Goal: Task Accomplishment & Management: Complete application form

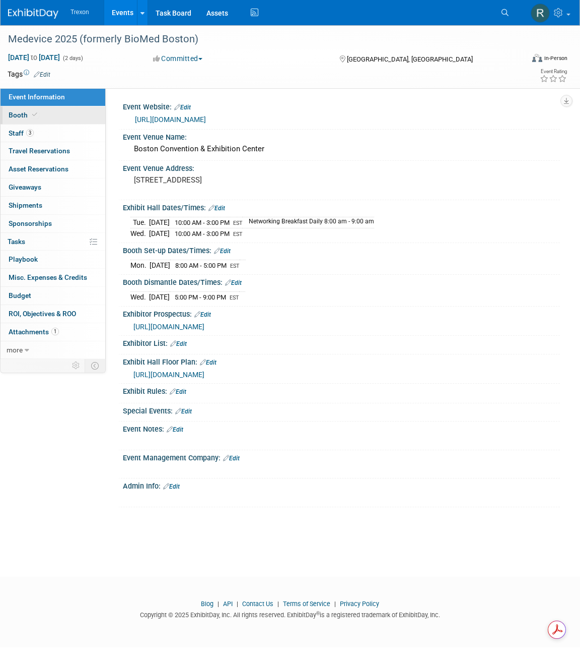
click at [7, 115] on link "Booth" at bounding box center [53, 115] width 105 height 18
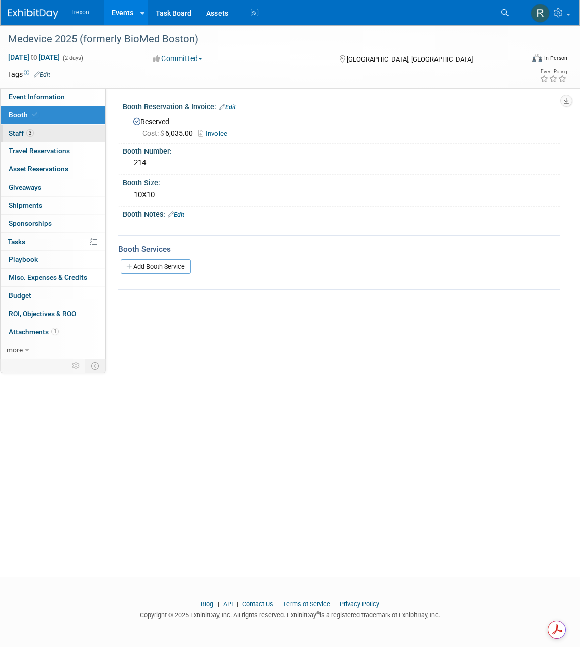
click at [16, 132] on span "Staff 3" at bounding box center [21, 133] width 25 height 8
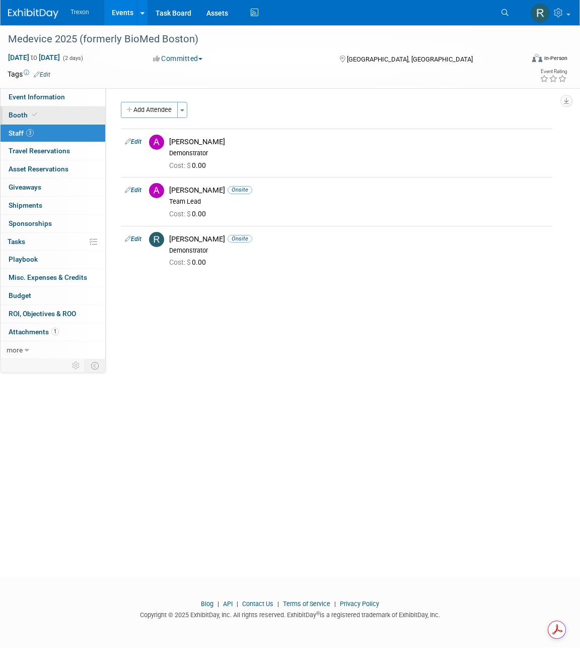
click at [15, 112] on span "Booth" at bounding box center [24, 115] width 31 height 8
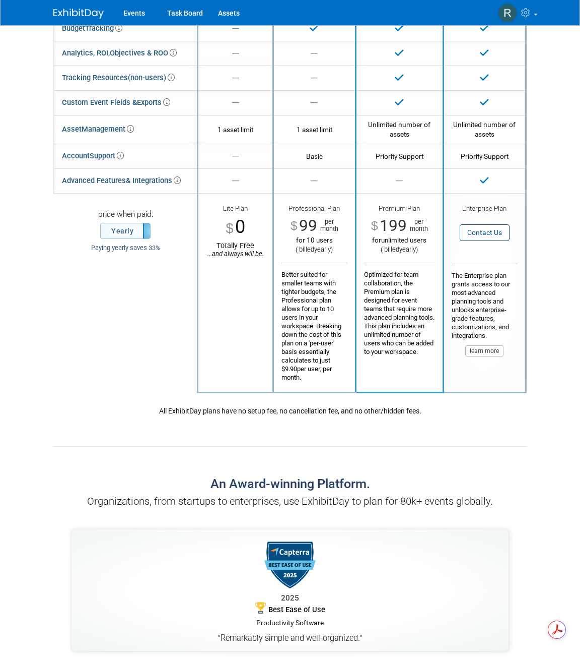
scroll to position [180, 0]
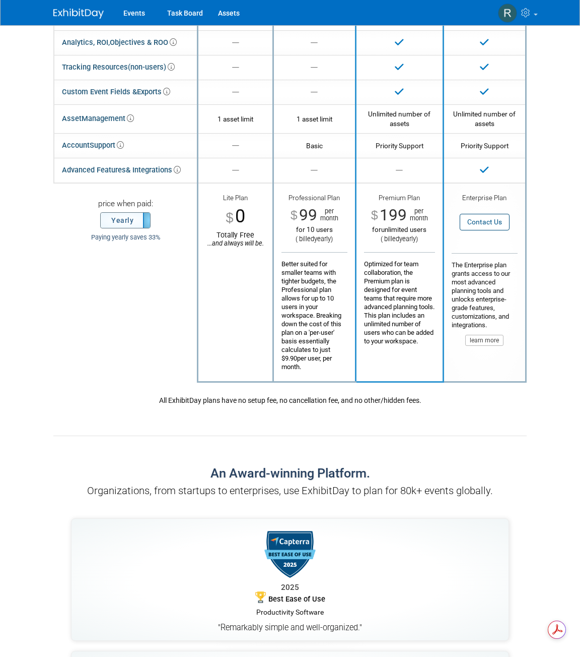
click at [128, 217] on label "Yearly" at bounding box center [125, 220] width 49 height 15
click at [133, 220] on label "Monthly" at bounding box center [125, 220] width 49 height 15
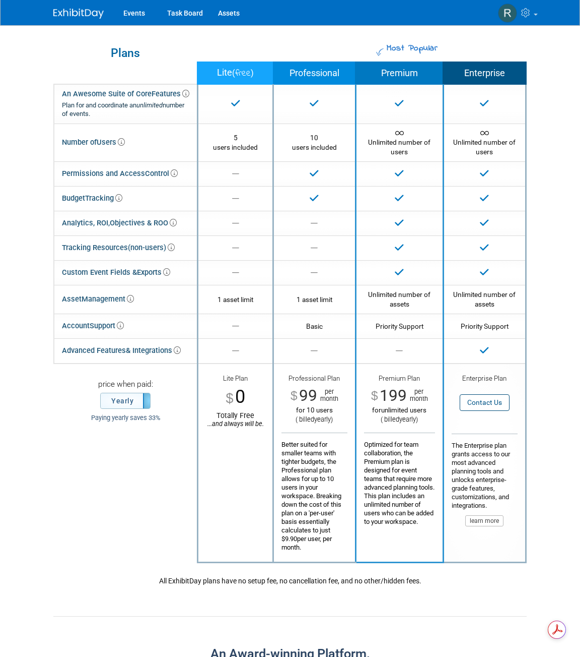
scroll to position [0, 0]
click at [418, 396] on span "per month" at bounding box center [417, 395] width 21 height 14
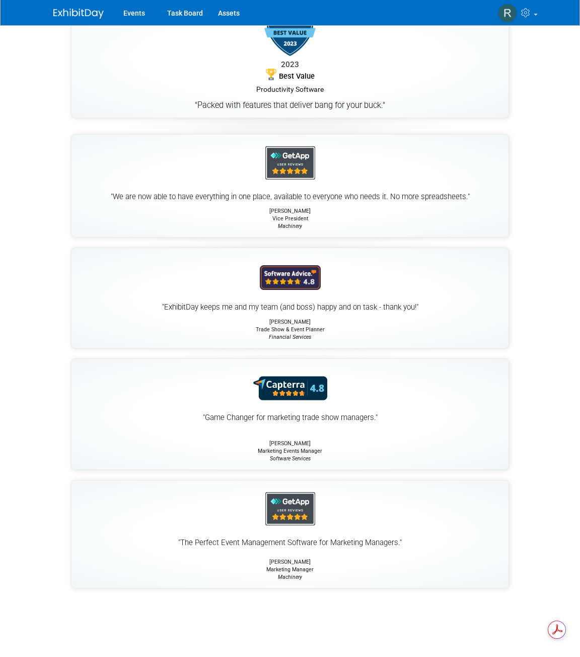
scroll to position [1163, 0]
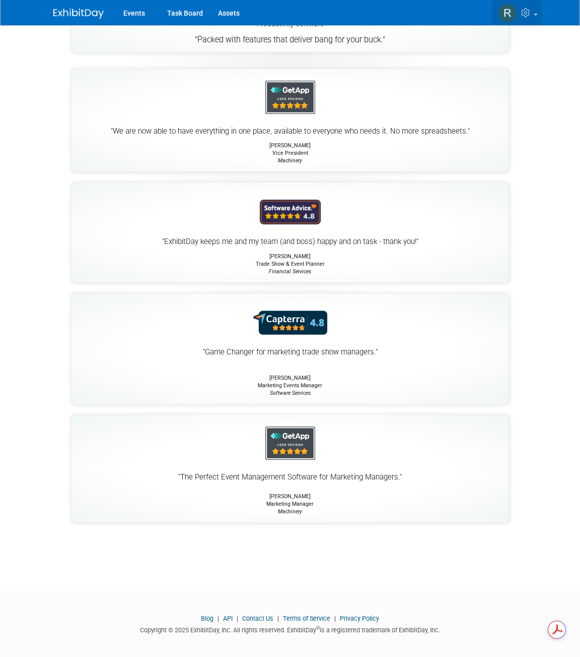
click at [531, 16] on icon at bounding box center [528, 12] width 12 height 9
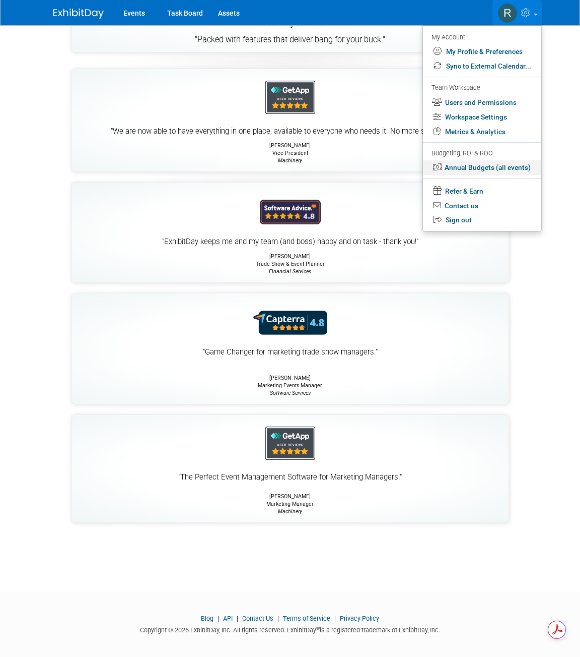
click at [490, 171] on link "Annual Budgets (all events)" at bounding box center [482, 167] width 118 height 15
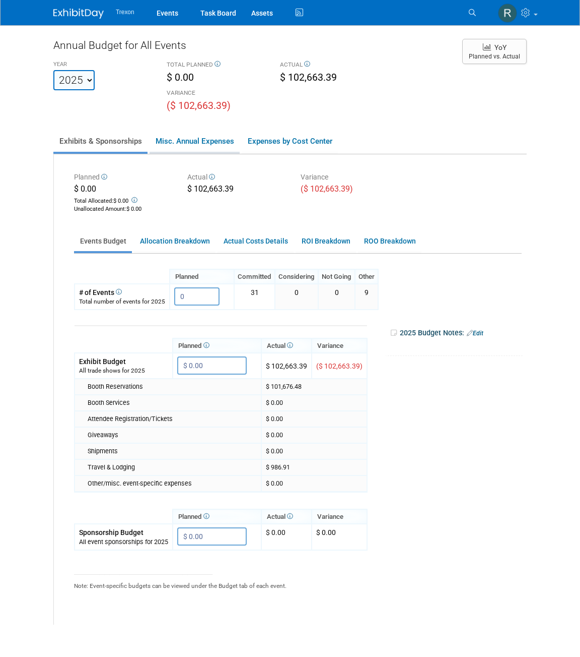
click at [192, 140] on link "Misc. Annual Expenses" at bounding box center [195, 141] width 90 height 21
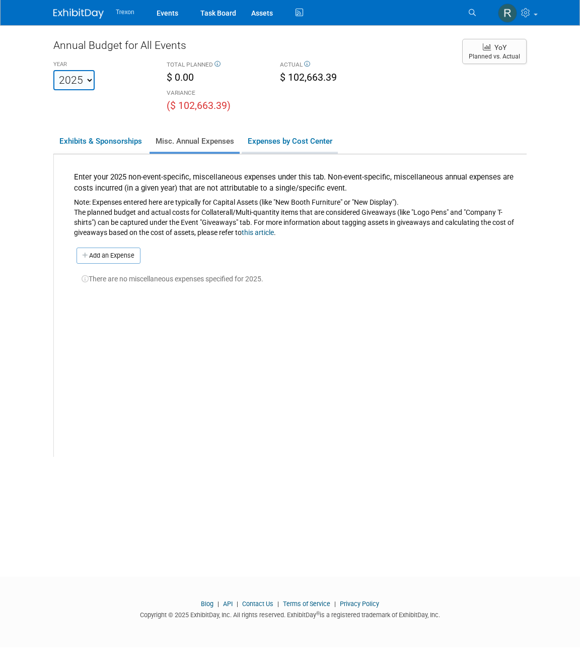
click at [287, 139] on link "Expenses by Cost Center" at bounding box center [290, 141] width 96 height 21
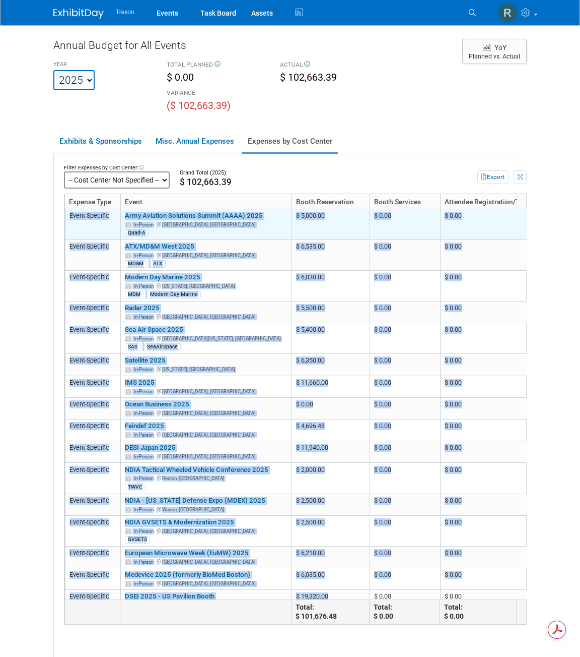
drag, startPoint x: 356, startPoint y: 576, endPoint x: 70, endPoint y: 212, distance: 463.3
click at [70, 212] on tbody "-- Not Specified -- Event-Specific Army Aviation Solutions Summit (AAAA) 2025 I…" at bounding box center [493, 410] width 857 height 403
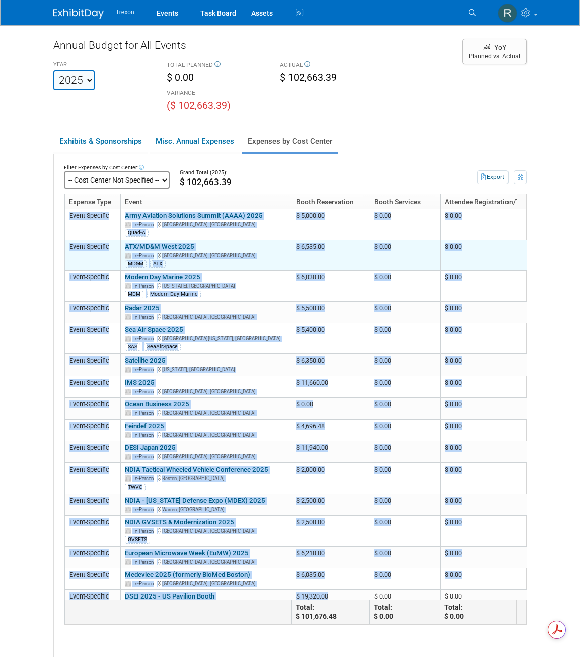
copy tbody "Event-Specific Army Aviation Solutions Summit (AAAA) 2025 In-Person Nashville, …"
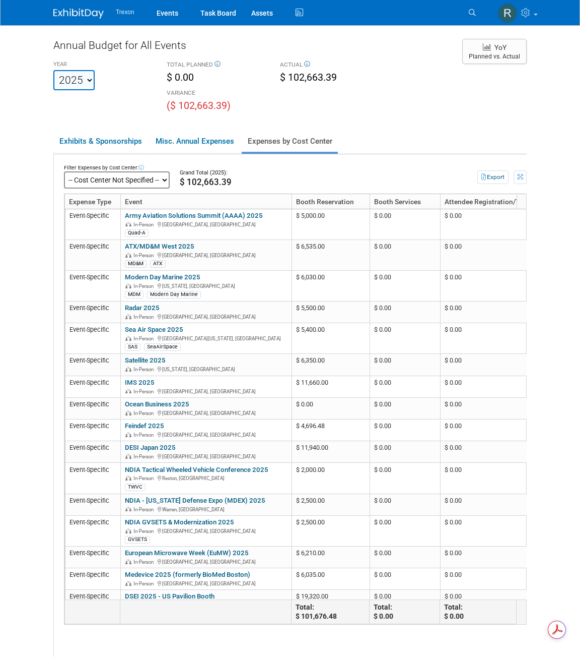
click at [319, 173] on div "Grand Total (2025):" at bounding box center [312, 173] width 265 height 8
click at [86, 84] on select "2022 2023 2024 2025 2026 2027 2028 2029 2030 2031" at bounding box center [73, 80] width 41 height 20
select select "2026"
click at [53, 70] on select "2022 2023 2024 2025 2026 2027 2028 2029 2030 2031" at bounding box center [73, 80] width 41 height 20
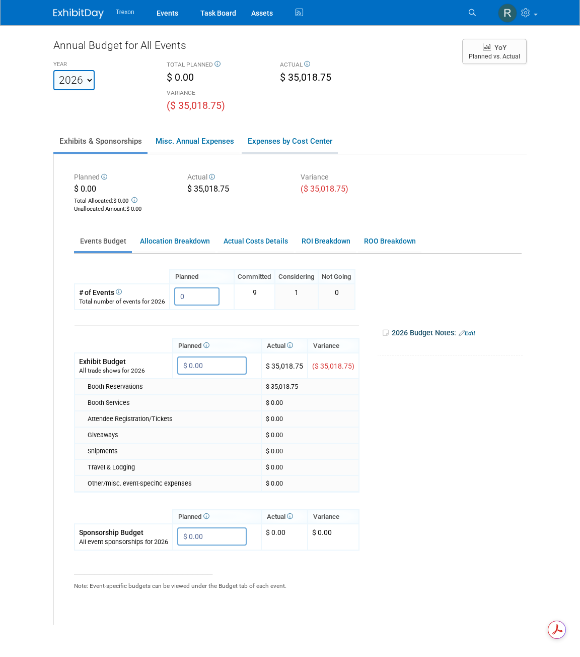
click at [274, 142] on link "Expenses by Cost Center" at bounding box center [290, 141] width 96 height 21
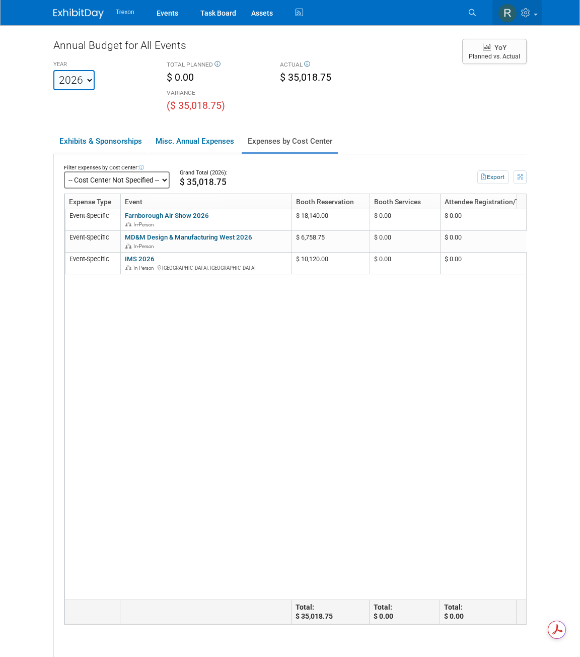
click at [528, 16] on icon at bounding box center [528, 12] width 12 height 9
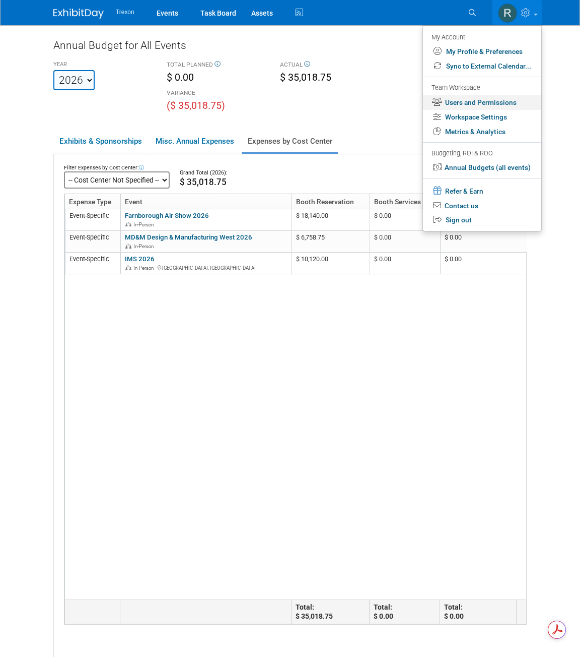
click at [497, 100] on link "Users and Permissions" at bounding box center [482, 102] width 118 height 15
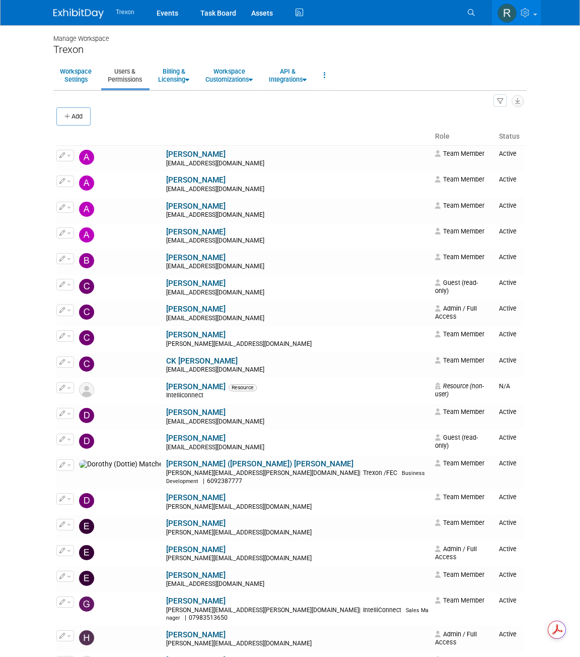
click at [527, 18] on link at bounding box center [516, 12] width 49 height 25
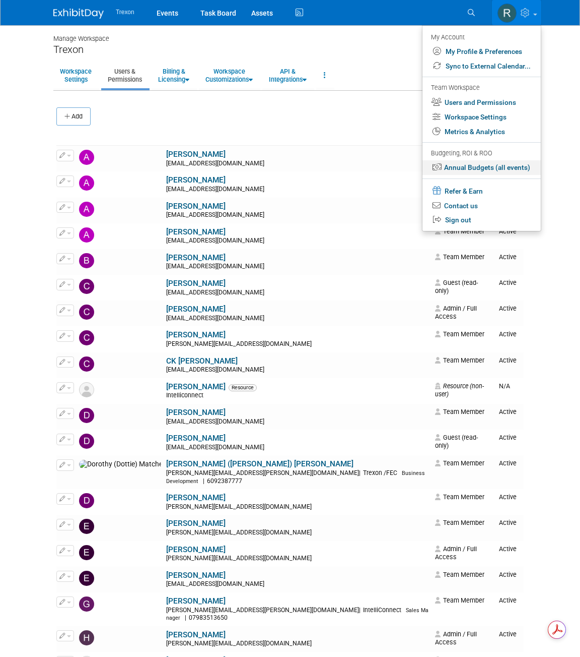
click at [491, 164] on link "Annual Budgets (all events)" at bounding box center [482, 167] width 118 height 15
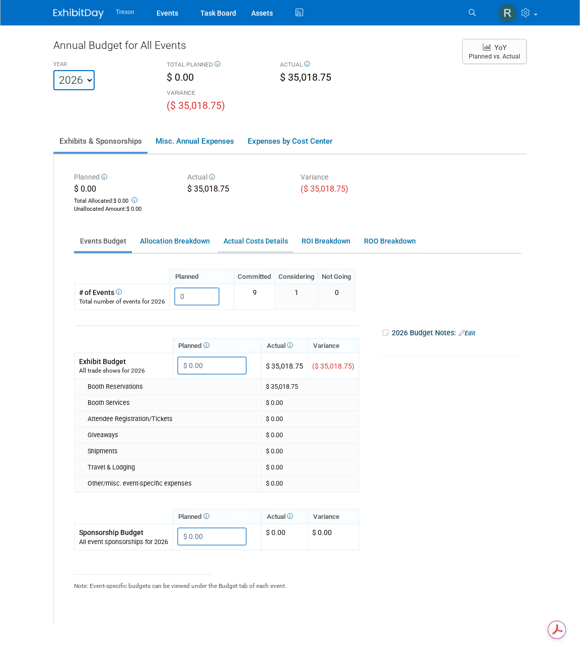
click at [248, 241] on link "Actual Costs Details" at bounding box center [256, 241] width 76 height 20
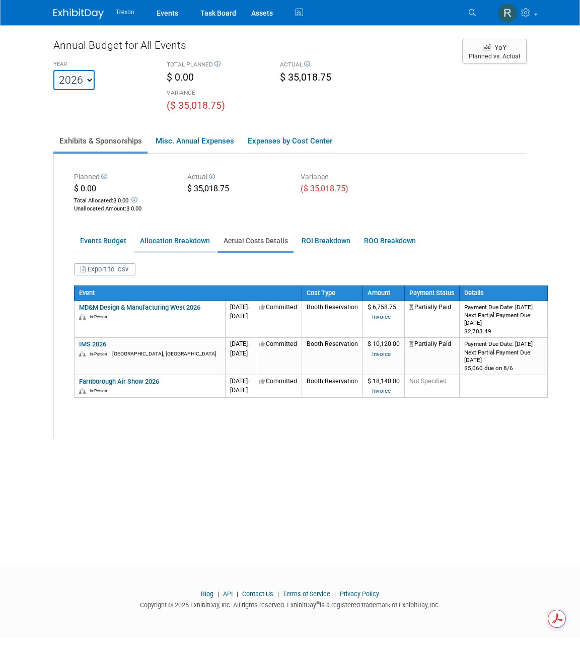
click at [180, 241] on link "Allocation Breakdown" at bounding box center [175, 241] width 82 height 20
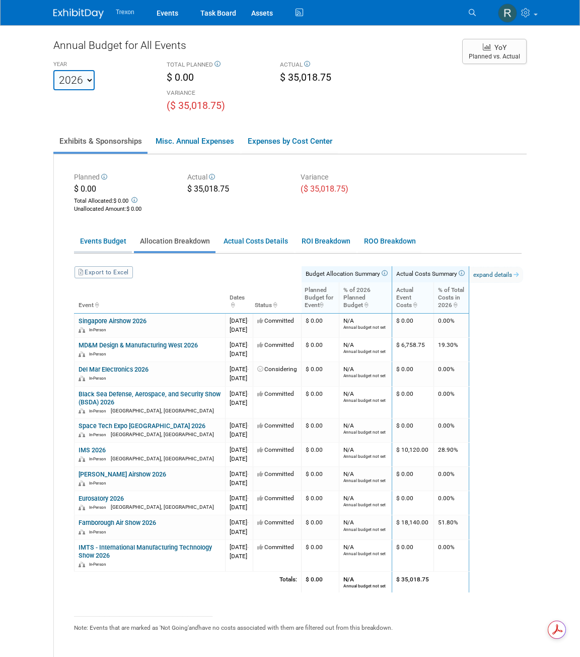
click at [105, 237] on link "Events Budget" at bounding box center [103, 241] width 58 height 20
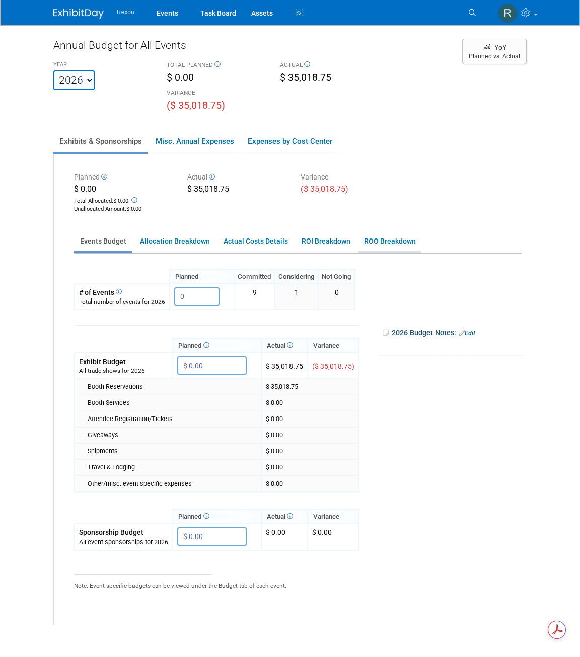
click at [377, 245] on link "ROO Breakdown" at bounding box center [389, 241] width 63 height 20
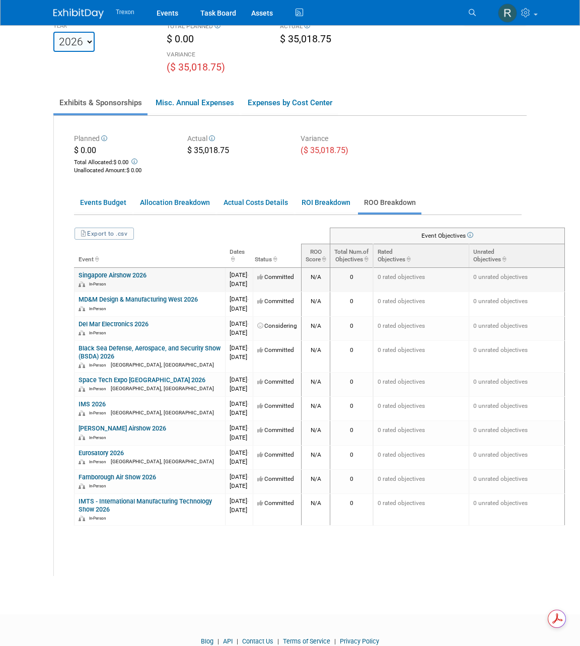
drag, startPoint x: 102, startPoint y: 511, endPoint x: 56, endPoint y: 272, distance: 243.8
click at [75, 272] on tbody "Singapore Airshow 2026 In-Person 3979065600 - 0000 0" at bounding box center [320, 397] width 491 height 258
drag, startPoint x: 555, startPoint y: 513, endPoint x: 52, endPoint y: 276, distance: 556.3
click at [75, 276] on tbody "Singapore Airshow 2026 In-Person 3979065600 - 0000 0" at bounding box center [320, 397] width 491 height 258
copy tbody "Singapore Airshow 2026 In-Person 3979065600 February, 03 2026 - February, 08 20…"
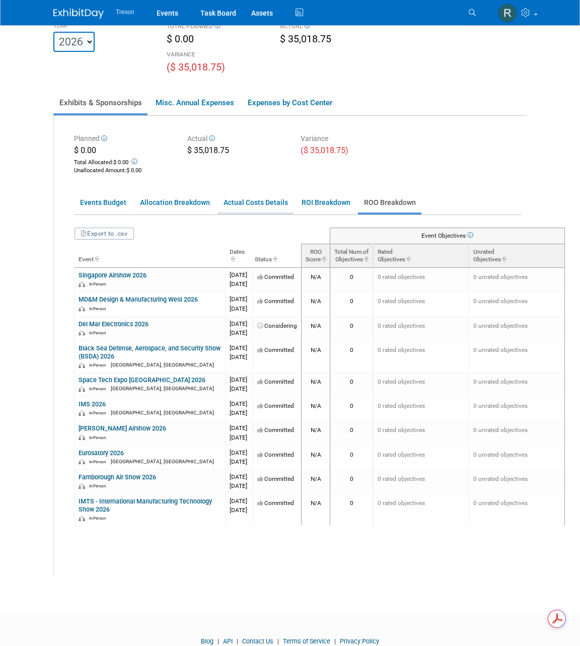
click at [236, 206] on link "Actual Costs Details" at bounding box center [256, 203] width 76 height 20
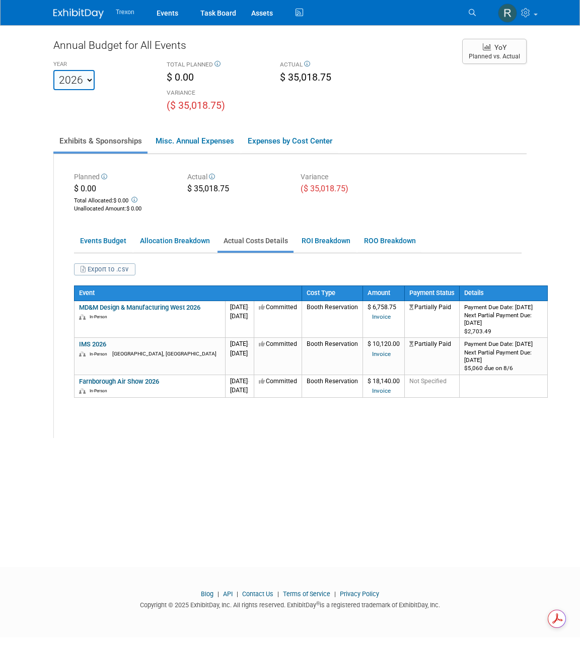
drag, startPoint x: 276, startPoint y: 407, endPoint x: 74, endPoint y: 353, distance: 209.6
click at [73, 353] on div "Planned $ 0.00 Total Allocated: $ 0.00 Unallocated Amount : $ 0.00 Actual $ 35,…" at bounding box center [290, 296] width 473 height 284
copy div "Event Cost Type Amount Payment Status Details MD&M Design & Manufacturing West …"
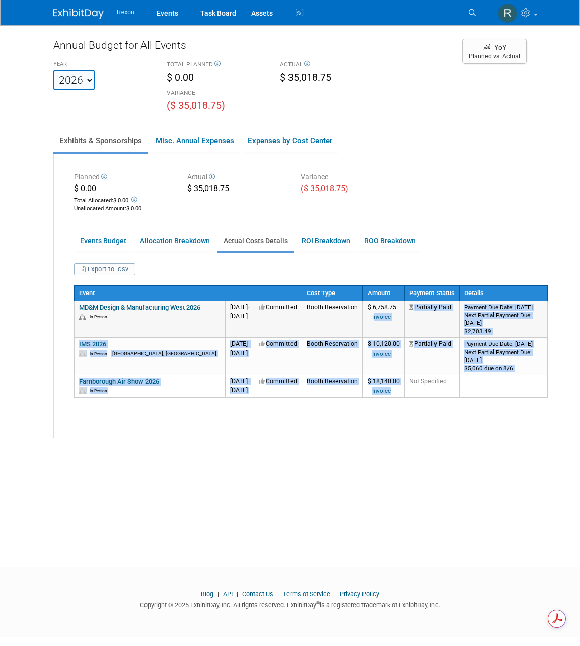
drag, startPoint x: 436, startPoint y: 403, endPoint x: 406, endPoint y: 317, distance: 91.3
click at [406, 316] on tbody "Event Cost Type Amount Payment Status Details MD&M Design & Manufacturing West …" at bounding box center [312, 341] width 474 height 111
click at [106, 239] on link "Events Budget" at bounding box center [103, 241] width 58 height 20
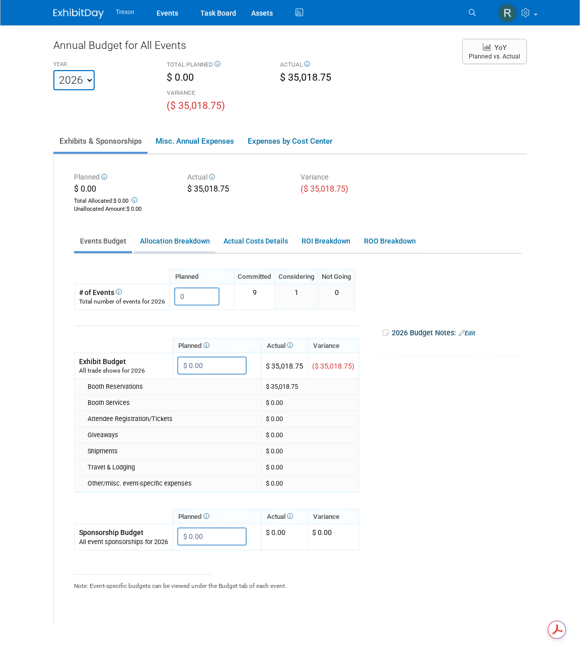
click at [186, 240] on link "Allocation Breakdown" at bounding box center [175, 241] width 82 height 20
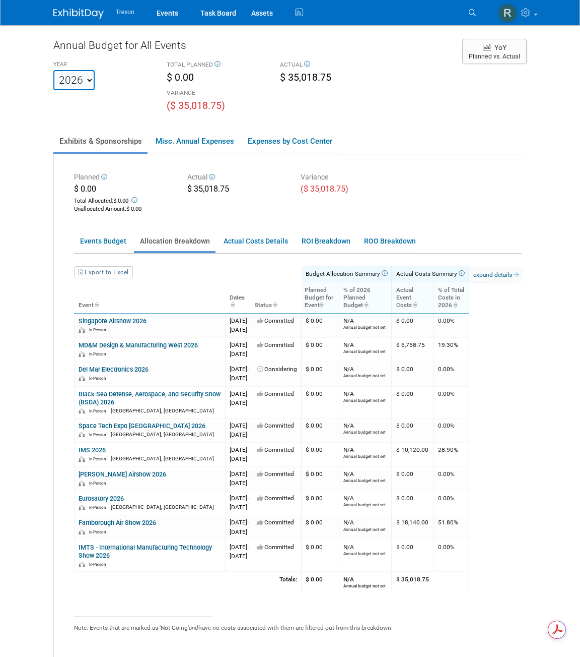
click at [89, 80] on select "2022 2023 2024 2025 2026 2027 2028 2029 2030 2031" at bounding box center [73, 80] width 41 height 20
select select "2025"
click at [53, 70] on select "2022 2023 2024 2025 2026 2027 2028 2029 2030 2031" at bounding box center [73, 80] width 41 height 20
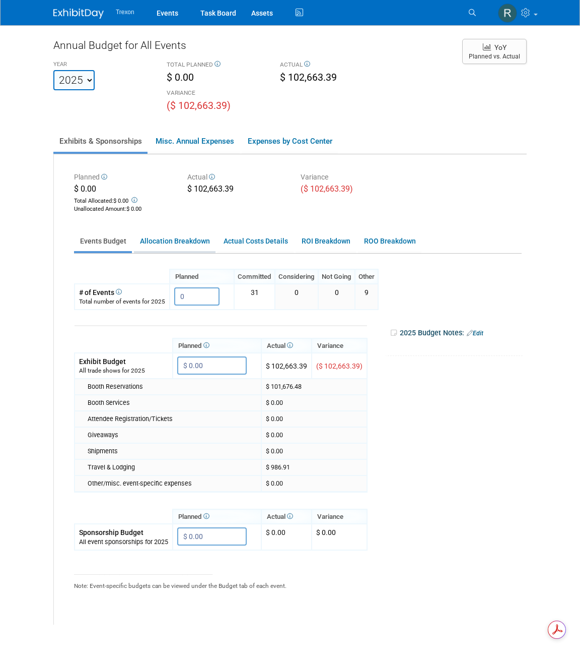
click at [186, 237] on link "Allocation Breakdown" at bounding box center [175, 241] width 82 height 20
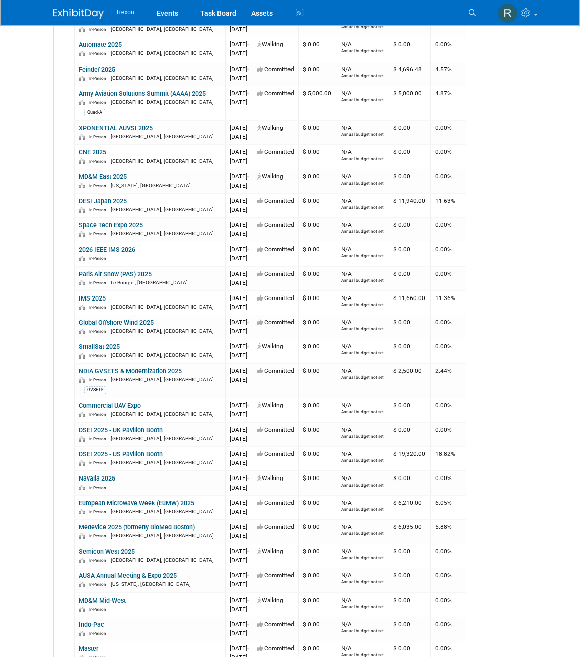
scroll to position [692, 0]
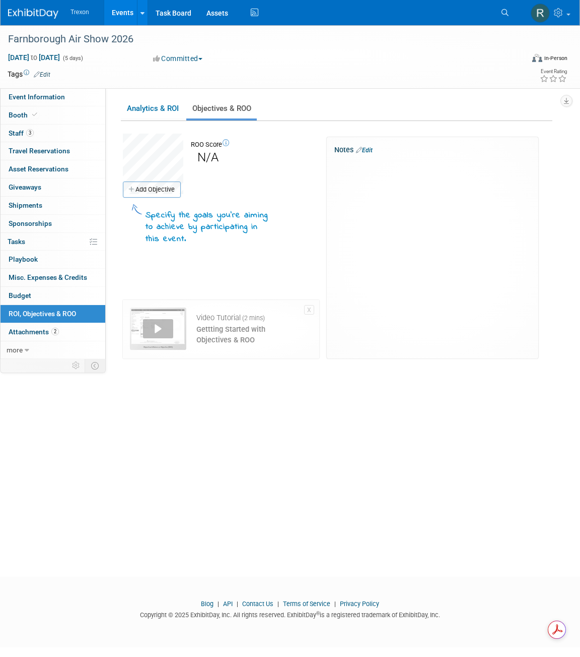
click at [122, 14] on link "Events" at bounding box center [122, 12] width 37 height 25
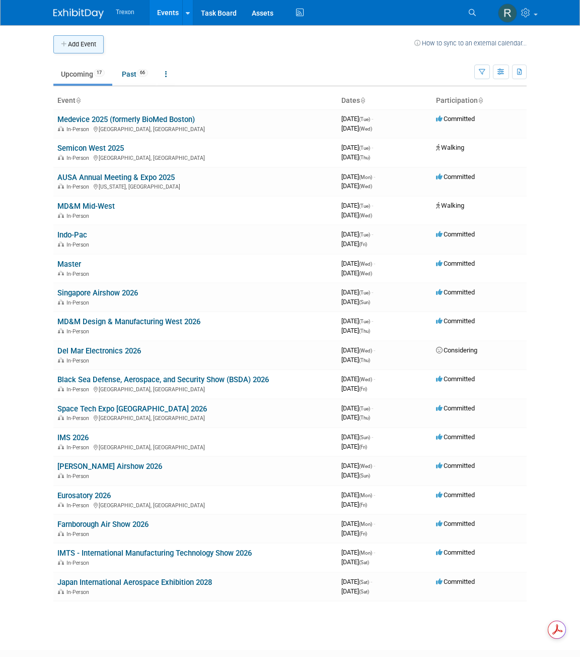
click at [95, 43] on button "Add Event" at bounding box center [78, 44] width 50 height 18
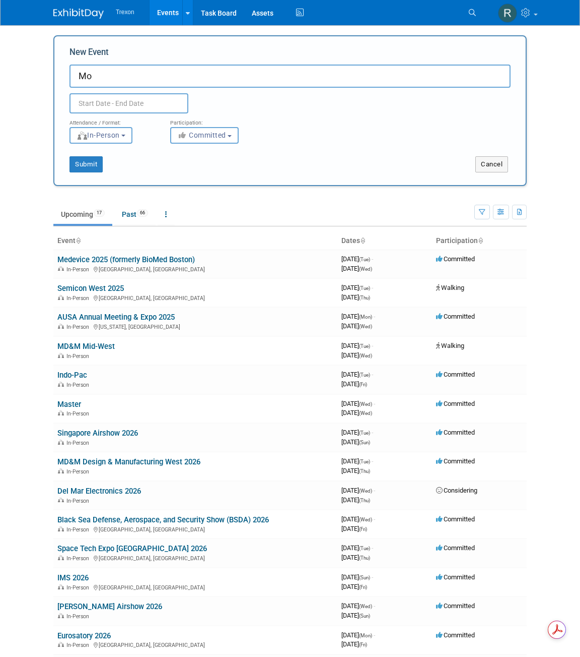
type input "M"
type input "Modern Day Marine 2026"
click at [84, 101] on input "text" at bounding box center [129, 103] width 119 height 20
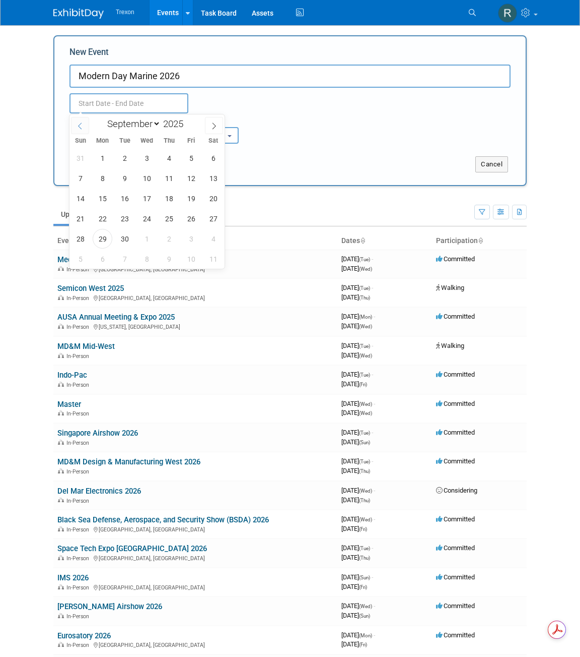
click at [82, 121] on span at bounding box center [80, 125] width 18 height 17
click at [74, 124] on span at bounding box center [80, 125] width 18 height 17
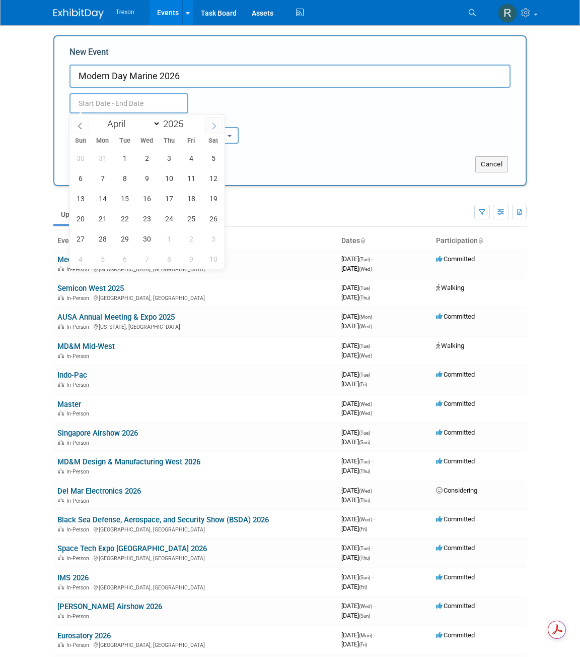
click at [212, 126] on icon at bounding box center [214, 125] width 7 height 7
click at [78, 126] on icon at bounding box center [80, 125] width 7 height 7
select select "3"
click at [159, 126] on select "January February March April May June July August September October November De…" at bounding box center [132, 123] width 58 height 13
click at [103, 117] on select "January February March April May June July August September October November De…" at bounding box center [132, 123] width 58 height 13
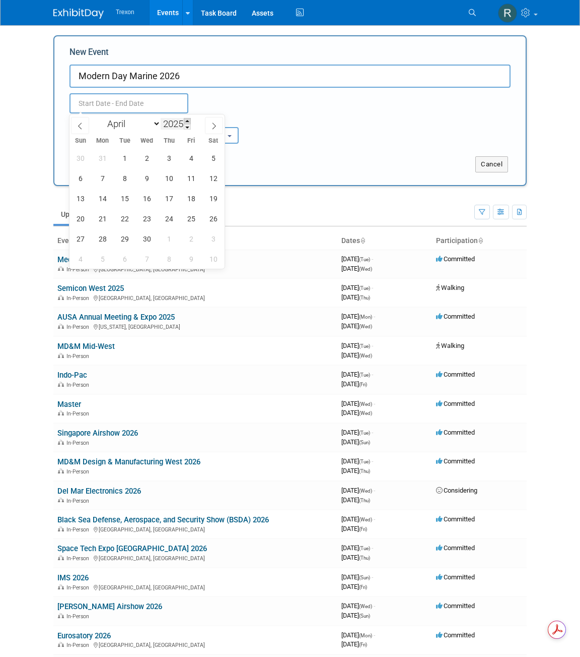
click at [191, 122] on span at bounding box center [187, 121] width 7 height 6
type input "2026"
click at [126, 235] on span "28" at bounding box center [125, 239] width 20 height 20
click at [170, 239] on span "30" at bounding box center [169, 239] width 20 height 20
type input "[DATE] to [DATE]"
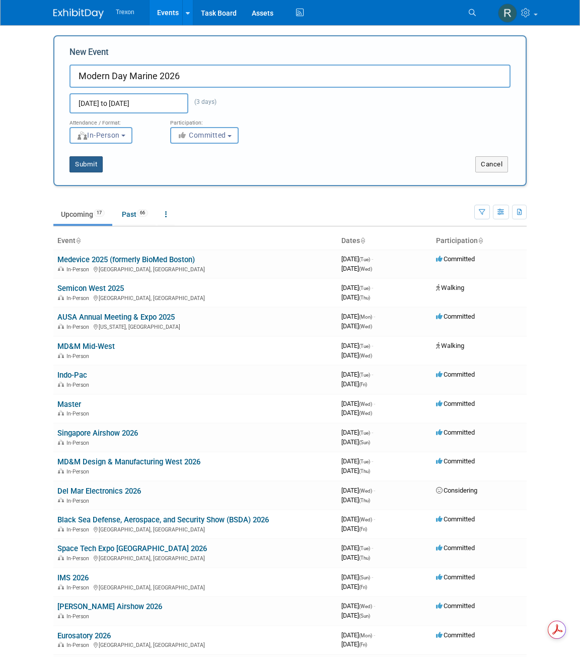
click at [90, 165] on button "Submit" at bounding box center [86, 164] width 33 height 16
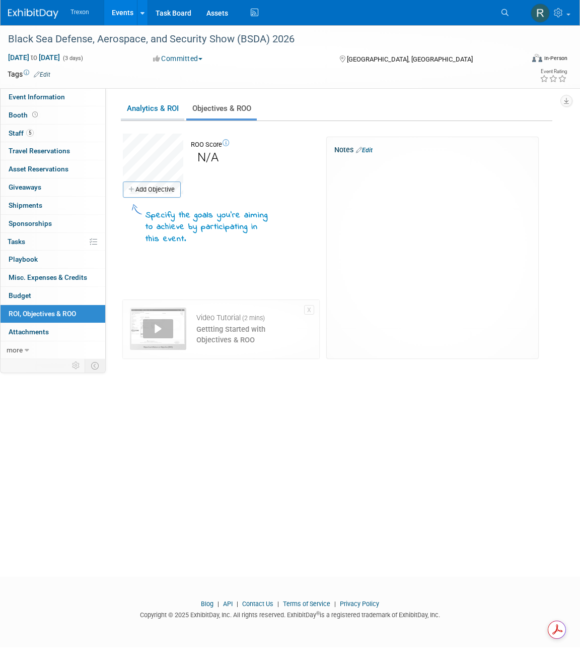
click at [161, 104] on link "Analytics & ROI" at bounding box center [152, 109] width 63 height 20
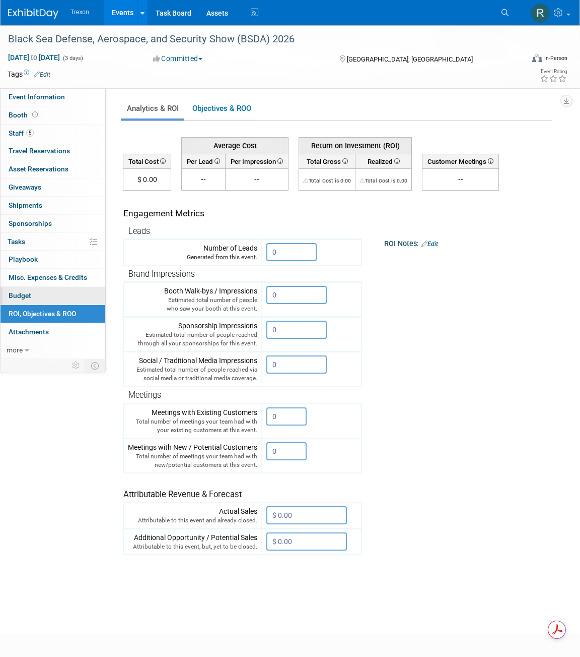
click at [48, 293] on link "Budget" at bounding box center [53, 296] width 105 height 18
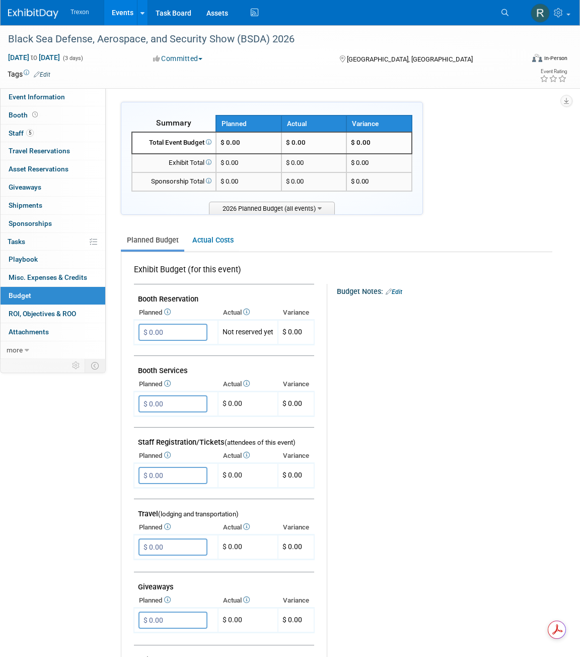
click at [19, 292] on span "Budget" at bounding box center [20, 295] width 23 height 8
click at [23, 312] on span "ROI, Objectives & ROO 0" at bounding box center [43, 313] width 68 height 8
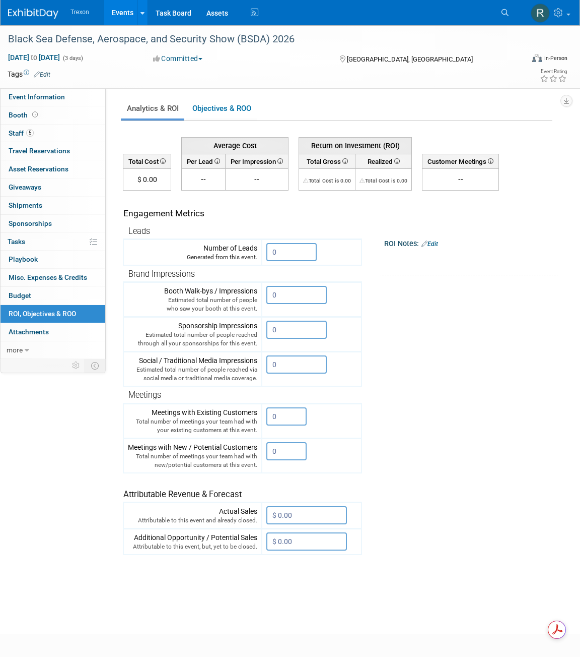
click at [125, 16] on link "Events" at bounding box center [122, 12] width 37 height 25
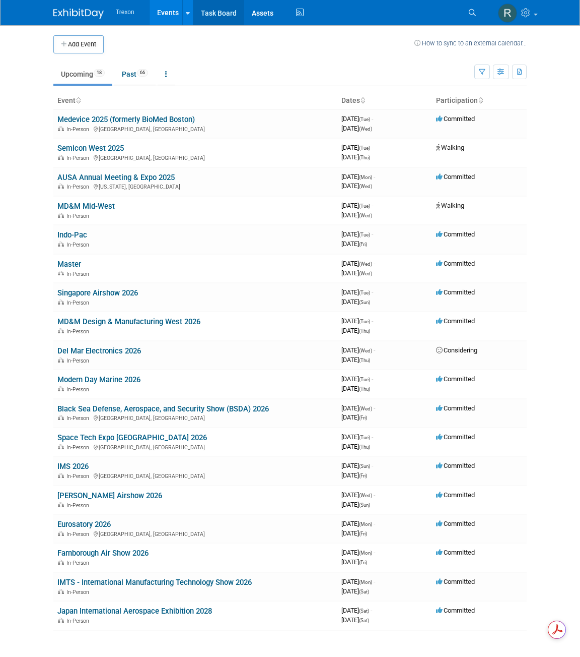
click at [221, 14] on link "Task Board" at bounding box center [218, 12] width 51 height 25
click at [268, 12] on link "Assets" at bounding box center [262, 12] width 37 height 25
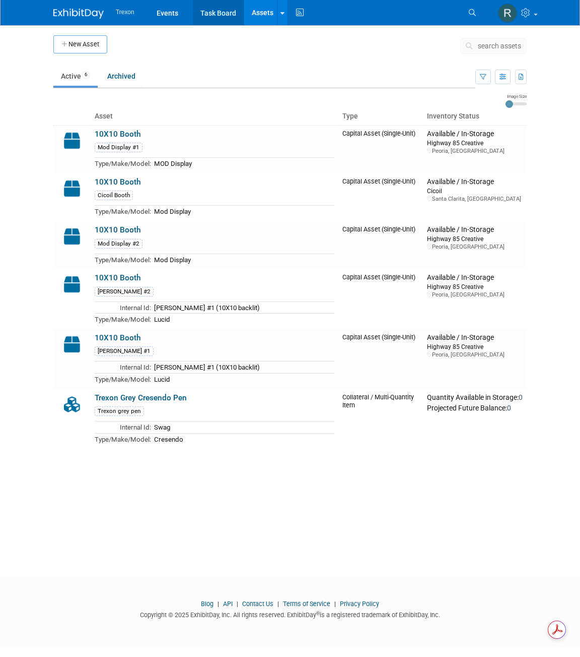
click at [218, 10] on link "Task Board" at bounding box center [218, 12] width 51 height 25
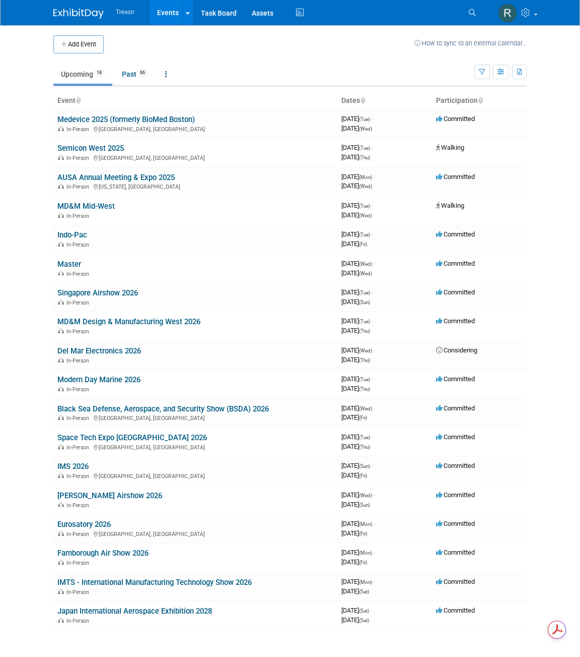
click at [81, 76] on link "Upcoming 18" at bounding box center [82, 73] width 59 height 19
click at [74, 122] on link "Medevice 2025 (formerly BioMed Boston)" at bounding box center [126, 119] width 138 height 9
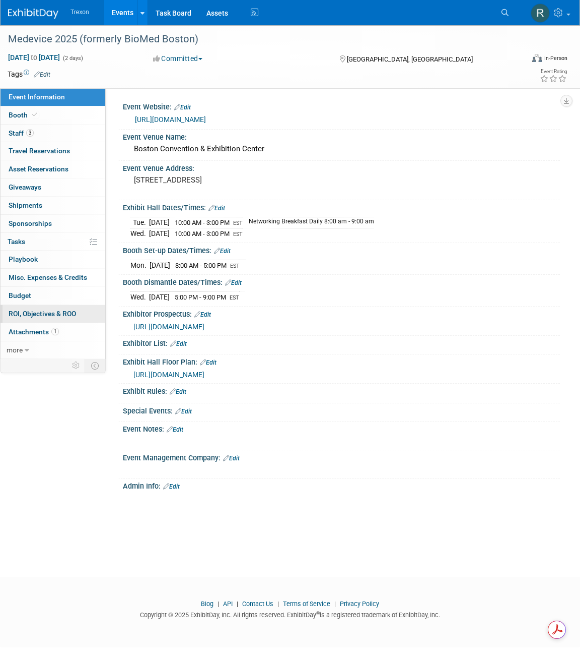
click at [16, 310] on span "ROI, Objectives & ROO 0" at bounding box center [43, 313] width 68 height 8
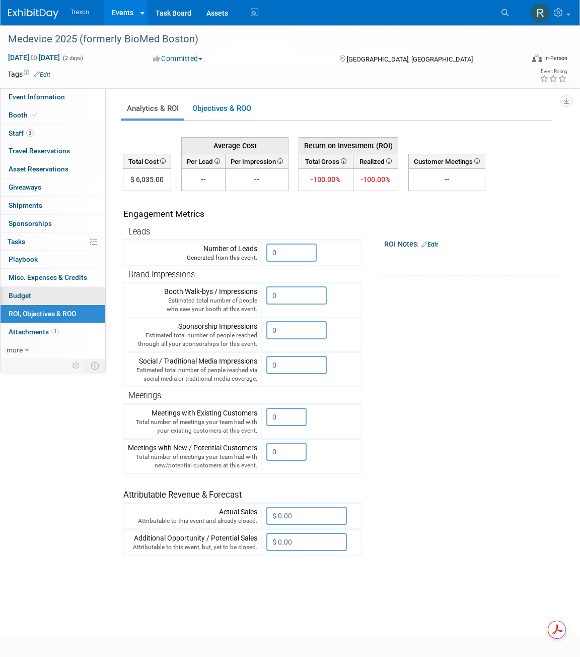
click at [20, 295] on span "Budget" at bounding box center [20, 295] width 23 height 8
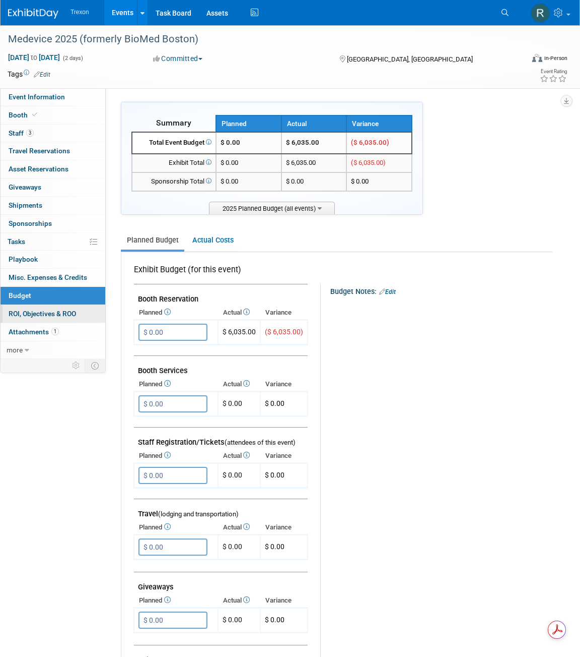
click at [11, 314] on span "ROI, Objectives & ROO 0" at bounding box center [43, 313] width 68 height 8
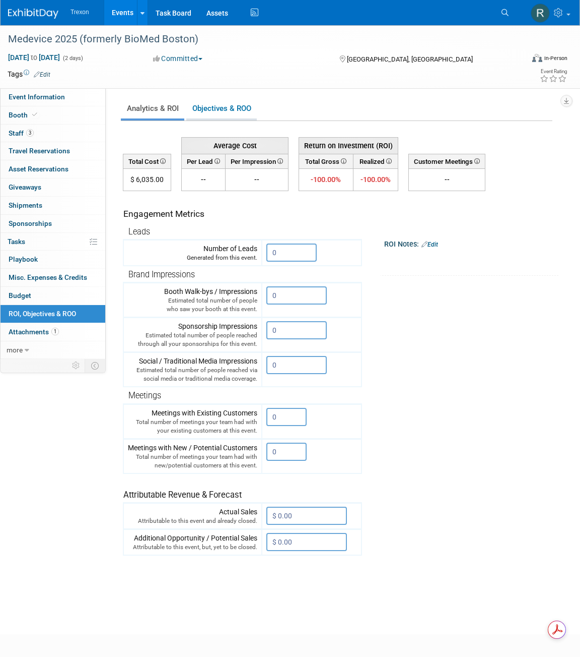
click at [226, 111] on link "Objectives & ROO 0" at bounding box center [221, 109] width 71 height 20
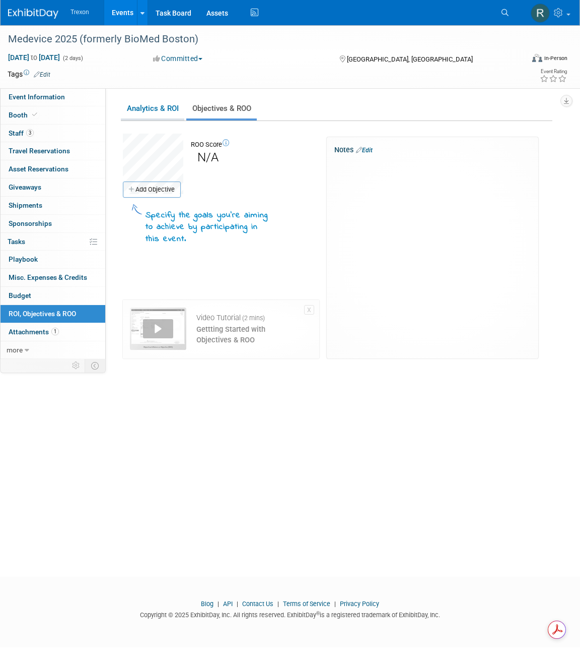
click at [169, 112] on link "Analytics & ROI" at bounding box center [152, 109] width 63 height 20
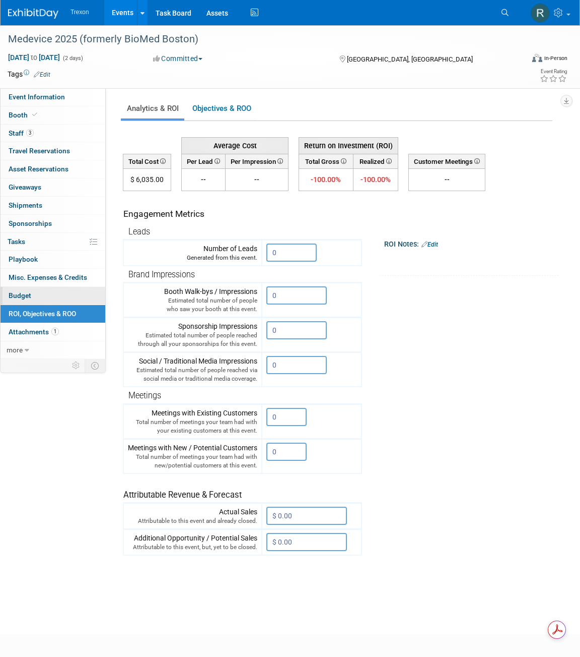
click at [45, 293] on link "Budget" at bounding box center [53, 296] width 105 height 18
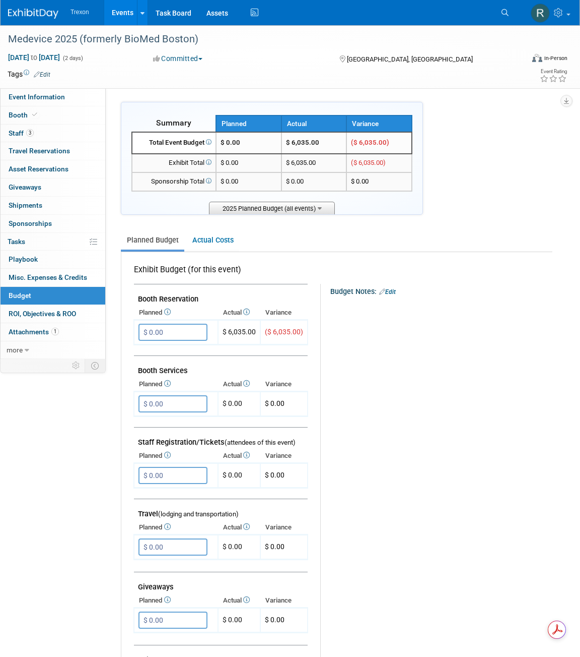
click at [263, 207] on span "2025 Planned Budget (all events)" at bounding box center [272, 208] width 126 height 13
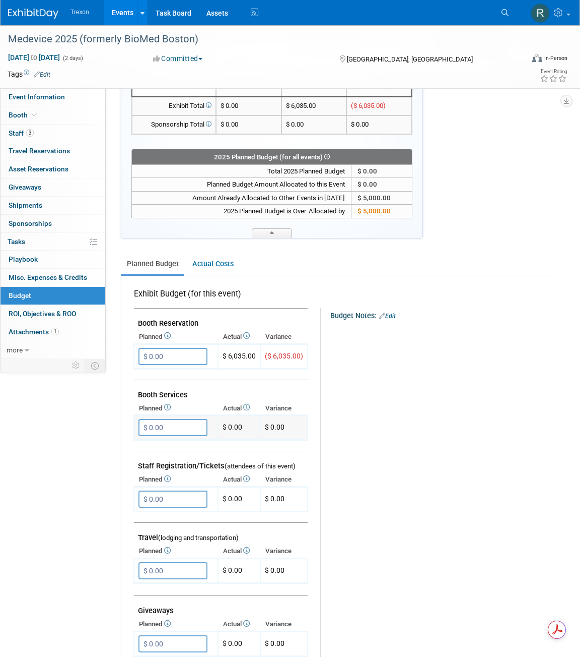
scroll to position [58, 0]
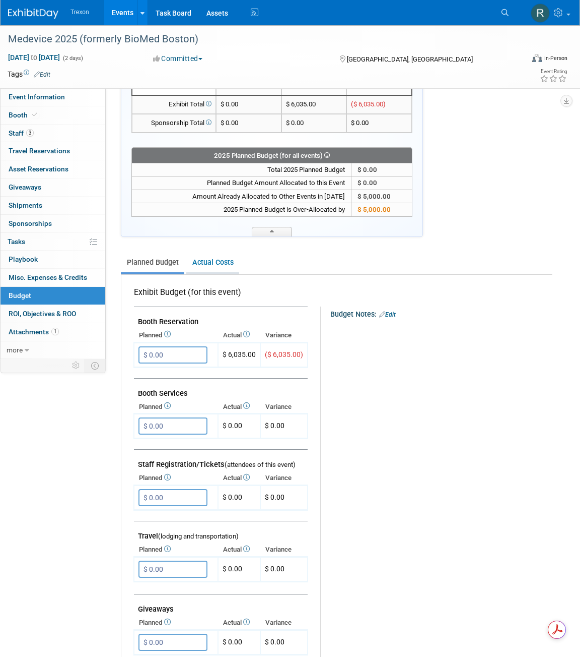
click at [215, 253] on link "Actual Costs" at bounding box center [212, 262] width 53 height 19
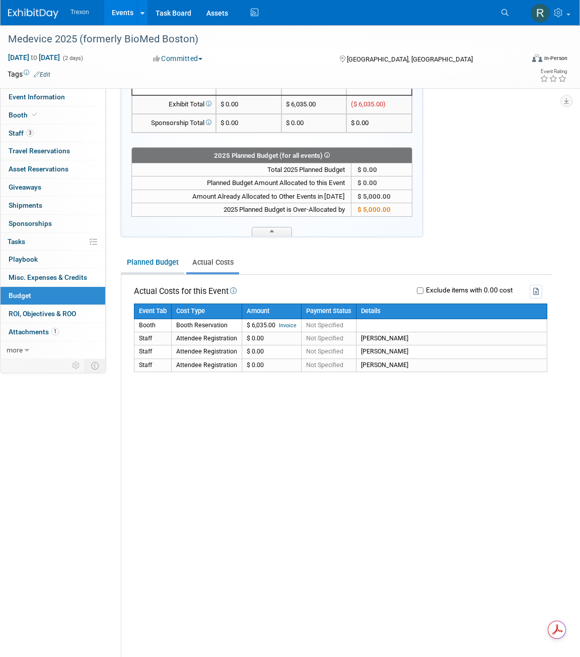
scroll to position [0, 0]
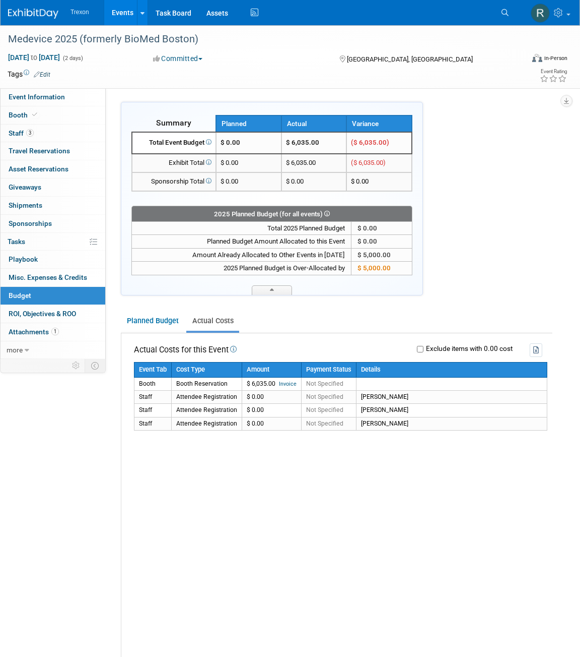
click at [84, 10] on span "Trexon" at bounding box center [80, 12] width 19 height 7
click at [77, 13] on span "Trexon" at bounding box center [80, 12] width 19 height 7
click at [115, 16] on link "Events" at bounding box center [122, 12] width 37 height 25
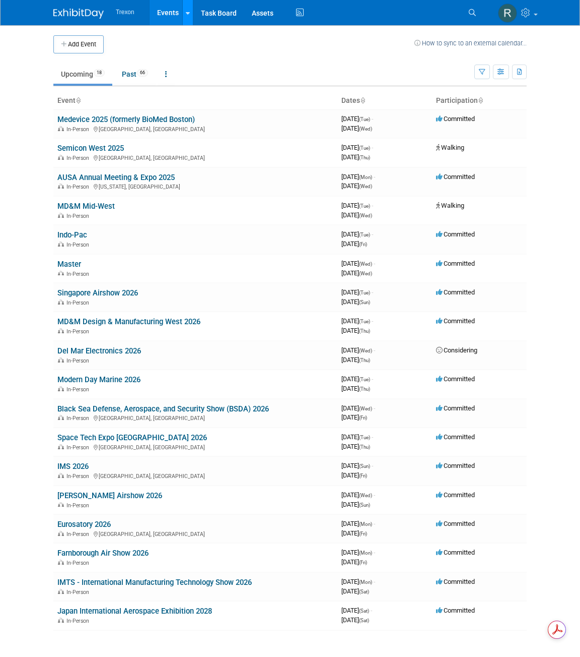
click at [186, 11] on icon at bounding box center [188, 13] width 4 height 7
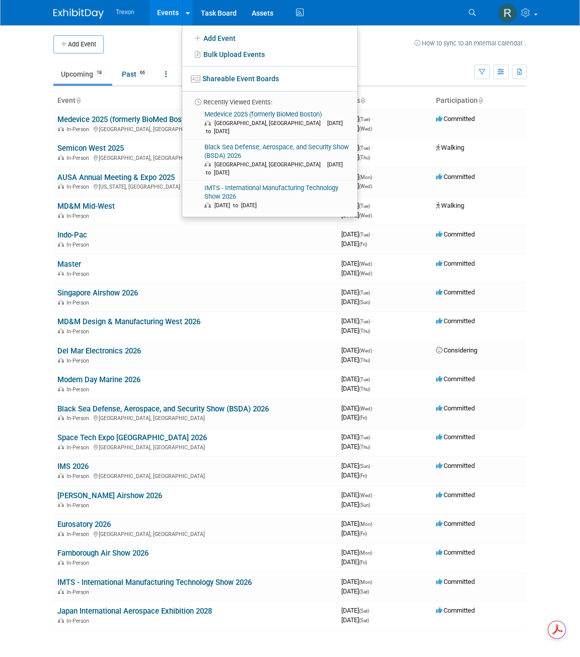
click at [133, 58] on td "Upcoming 18 Past 66 All Events 84 Past and Upcoming Grouped Annually Events gro…" at bounding box center [263, 69] width 421 height 33
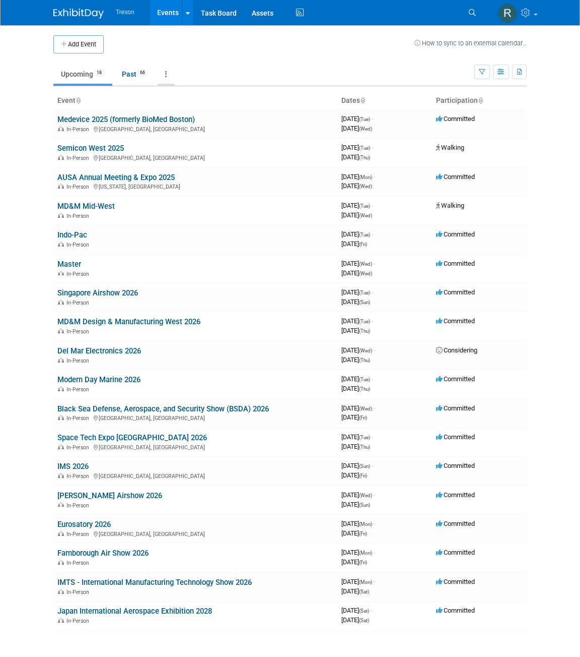
click at [164, 77] on link at bounding box center [166, 73] width 17 height 19
click at [181, 90] on link "All Events 84 Past and Upcoming" at bounding box center [198, 97] width 80 height 22
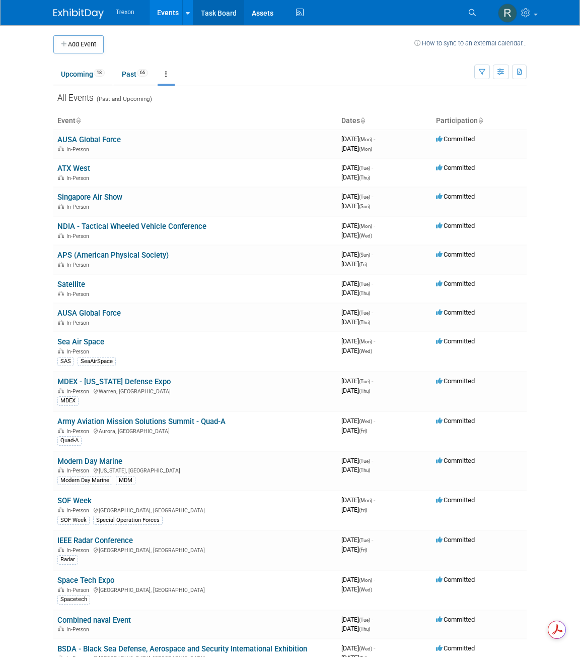
click at [218, 8] on link "Task Board" at bounding box center [218, 12] width 51 height 25
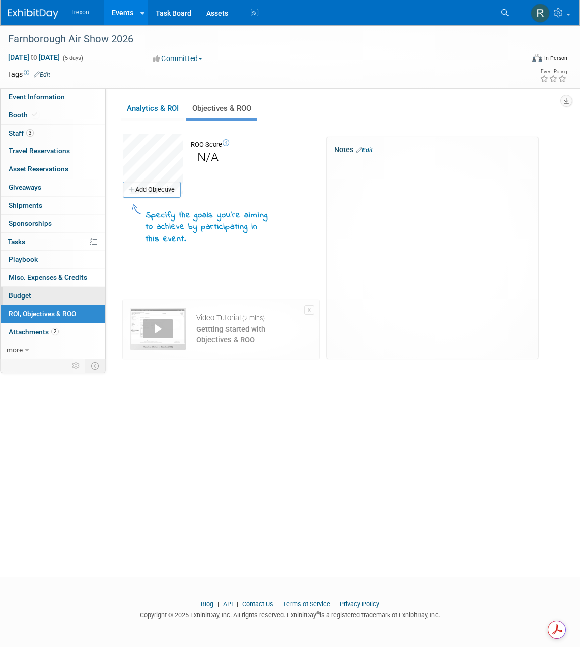
click at [31, 292] on link "Budget" at bounding box center [53, 296] width 105 height 18
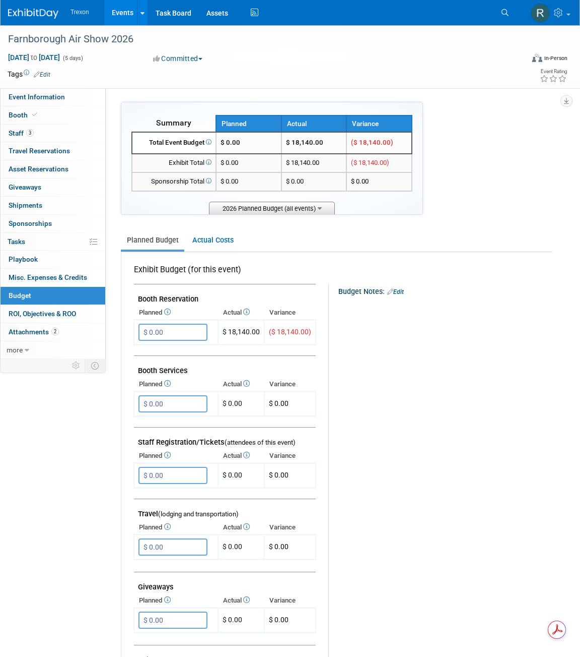
click at [253, 211] on span "2026 Planned Budget (all events)" at bounding box center [272, 208] width 126 height 13
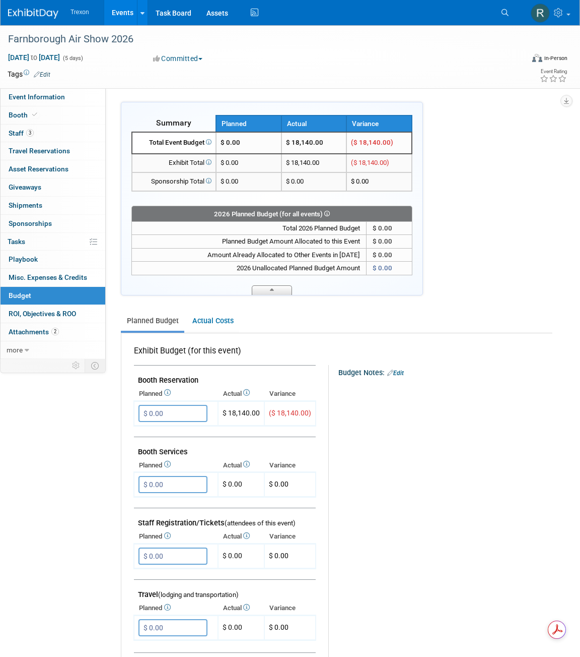
click at [278, 290] on span at bounding box center [272, 290] width 40 height 10
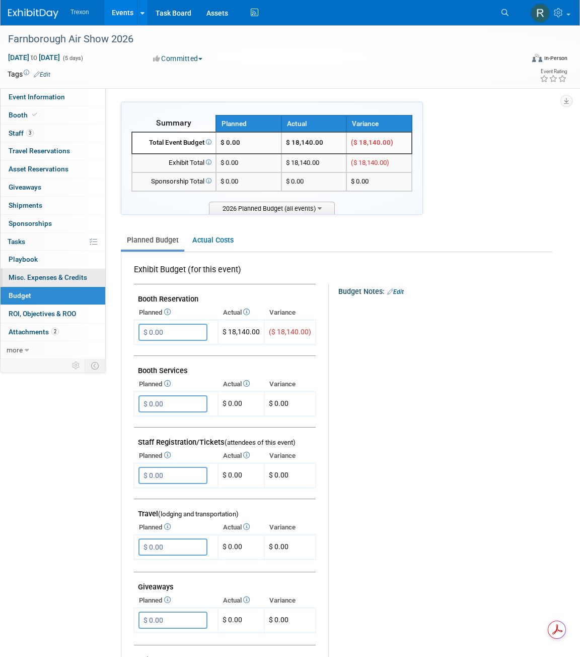
click at [26, 283] on link "0 Misc. Expenses & Credits 0" at bounding box center [53, 278] width 105 height 18
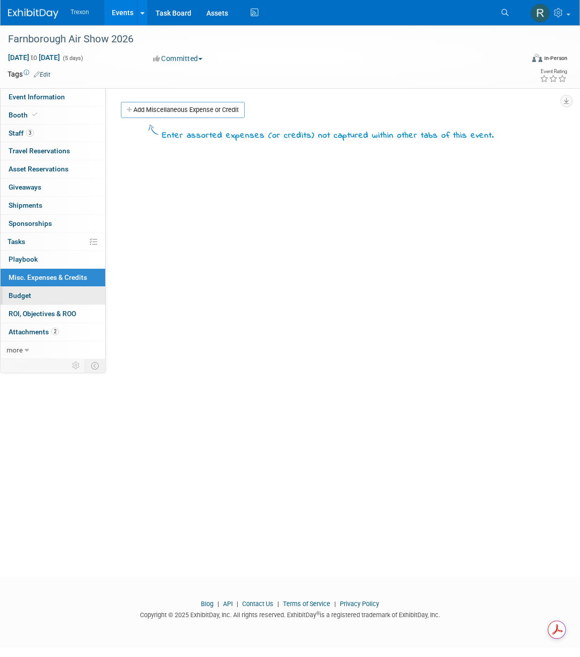
click at [23, 292] on span "Budget" at bounding box center [20, 295] width 23 height 8
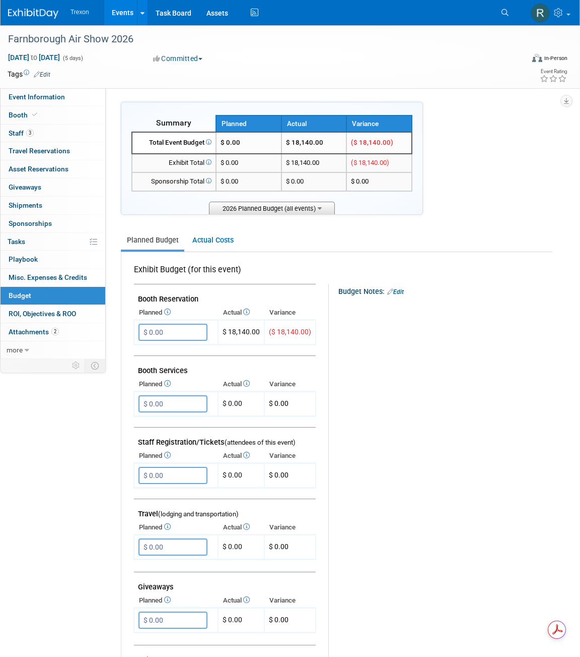
click at [271, 210] on span "2026 Planned Budget (all events)" at bounding box center [272, 208] width 126 height 13
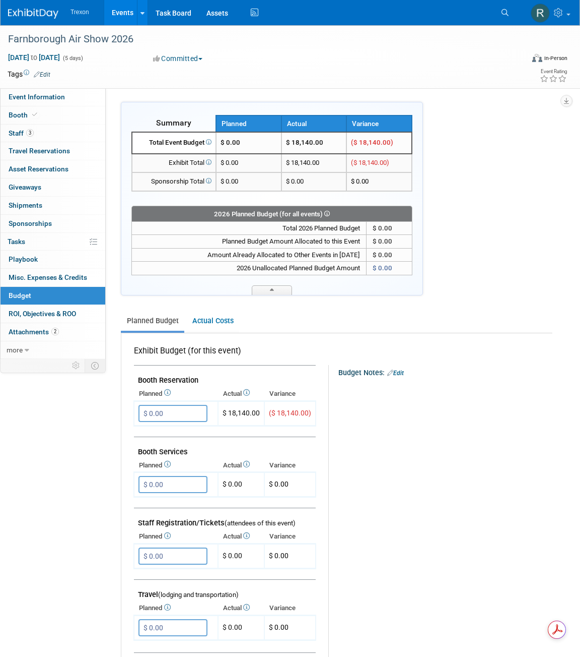
click at [275, 281] on div at bounding box center [272, 280] width 281 height 10
click at [275, 286] on span at bounding box center [272, 290] width 40 height 10
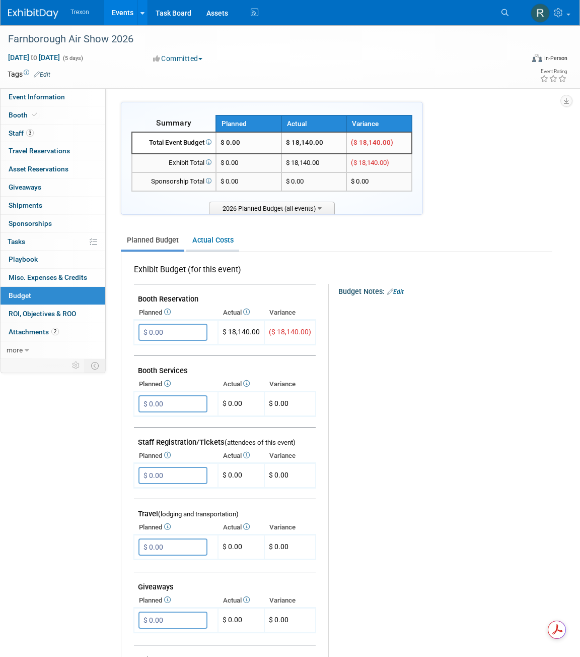
click at [207, 245] on link "Actual Costs" at bounding box center [212, 240] width 53 height 19
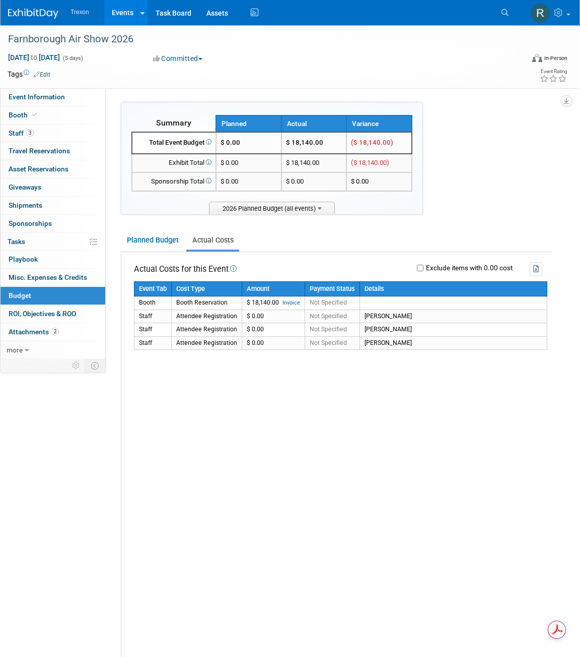
click at [77, 6] on li "Trexon" at bounding box center [87, 9] width 33 height 14
click at [77, 19] on ul "Trexon Events Add Event Bulk Upload Events Shareable Event Boards Recently View…" at bounding box center [166, 12] width 190 height 25
click at [77, 15] on span "Trexon" at bounding box center [80, 12] width 19 height 7
click at [38, 39] on div "Farnborough Air Show 2026" at bounding box center [259, 39] width 508 height 18
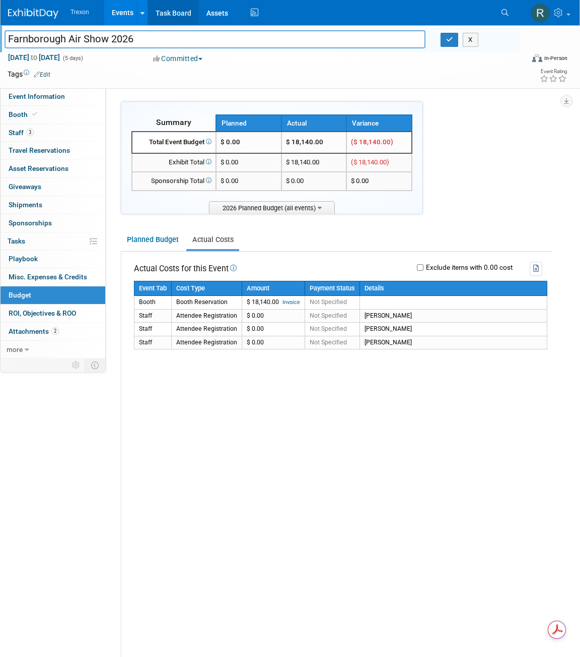
click at [168, 16] on link "Task Board" at bounding box center [173, 12] width 51 height 25
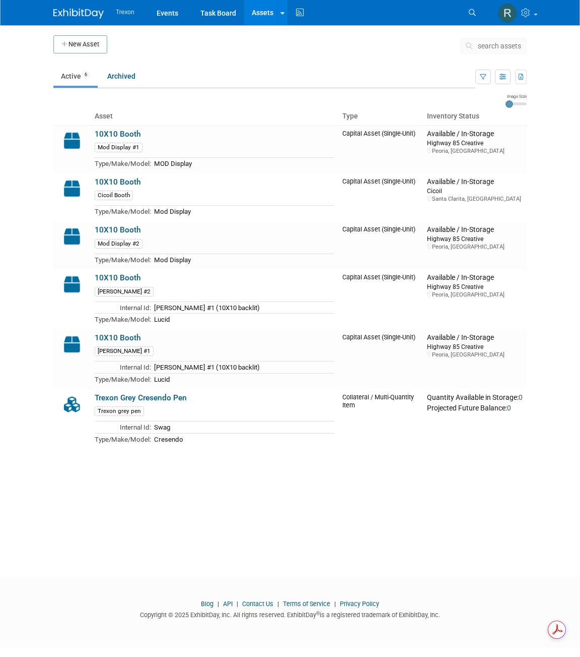
click at [127, 7] on li "Trexon" at bounding box center [132, 9] width 33 height 14
click at [125, 16] on span "Trexon" at bounding box center [125, 12] width 19 height 7
click at [172, 14] on link "Events" at bounding box center [167, 12] width 37 height 25
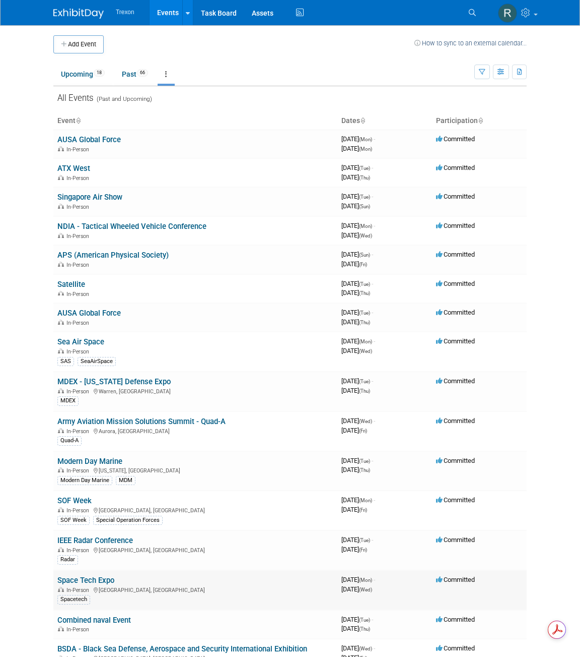
click at [225, 590] on div "In-Person Long Beach, CA" at bounding box center [195, 589] width 276 height 8
click at [107, 580] on link "Space Tech Expo" at bounding box center [85, 579] width 57 height 9
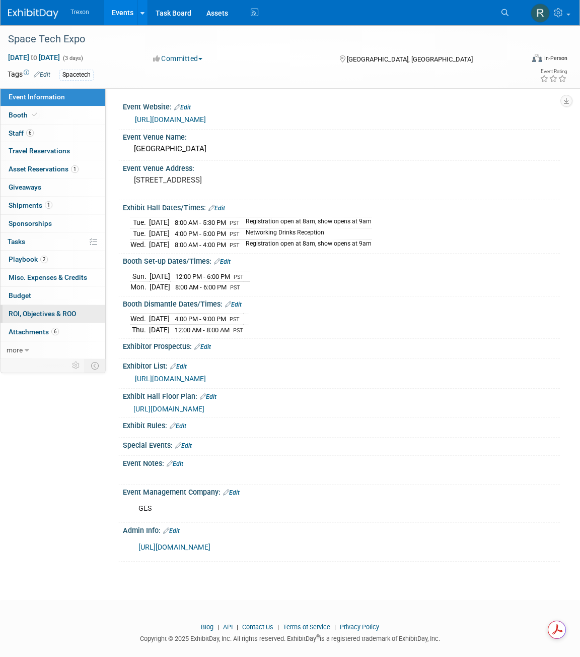
click at [27, 317] on link "0 ROI, Objectives & ROO 0" at bounding box center [53, 314] width 105 height 18
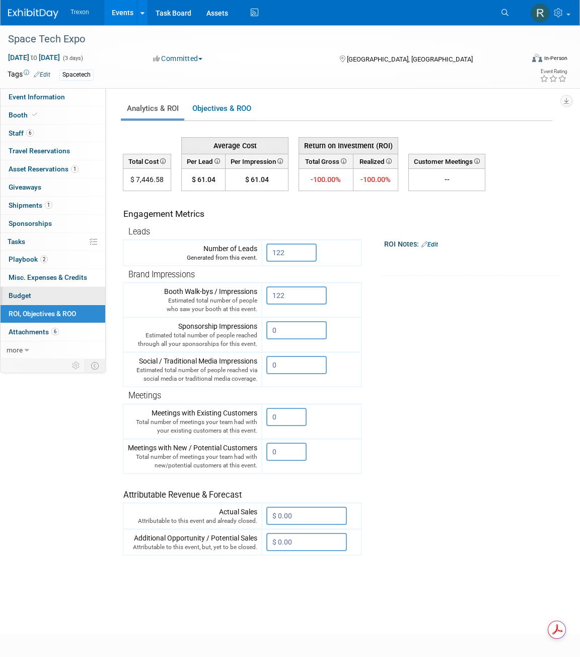
click at [29, 296] on span "Budget" at bounding box center [20, 295] width 23 height 8
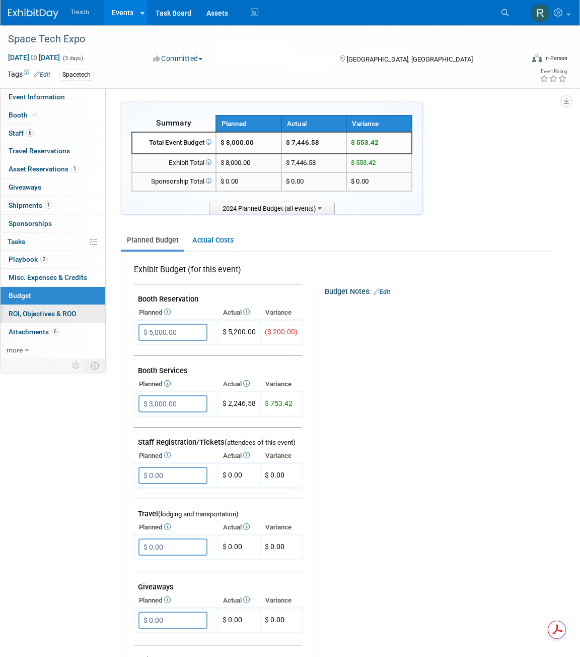
click at [30, 316] on link "0 ROI, Objectives & ROO 0" at bounding box center [53, 314] width 105 height 18
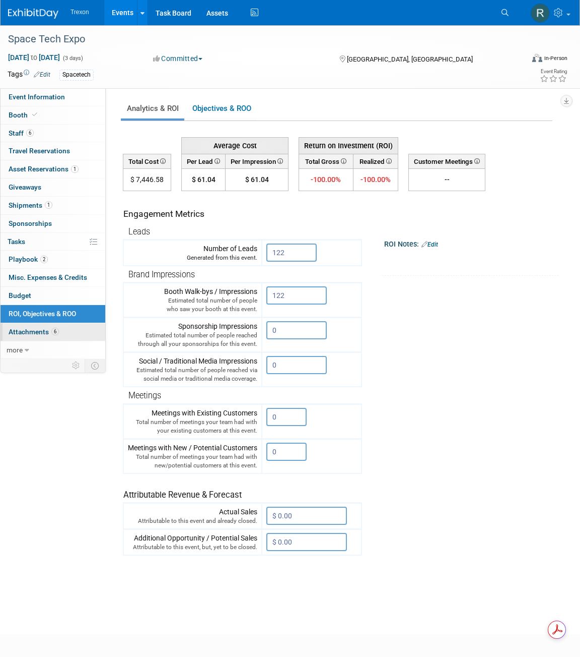
click at [32, 328] on span "Attachments 6" at bounding box center [34, 332] width 50 height 8
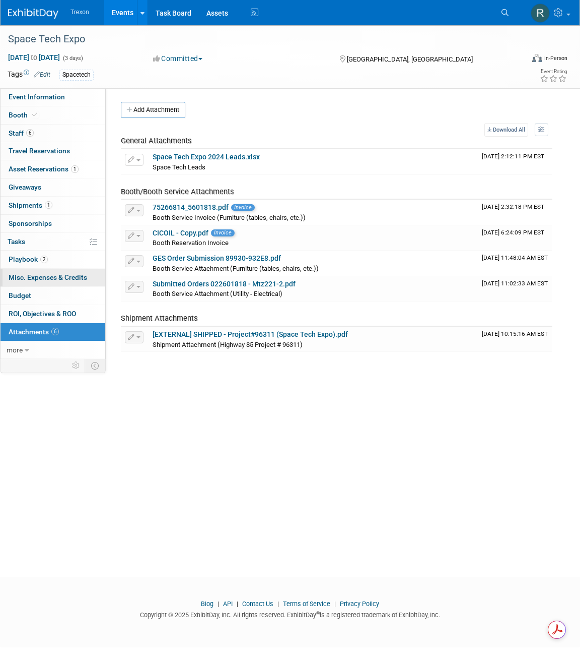
click at [45, 273] on span "Misc. Expenses & Credits 0" at bounding box center [48, 277] width 79 height 8
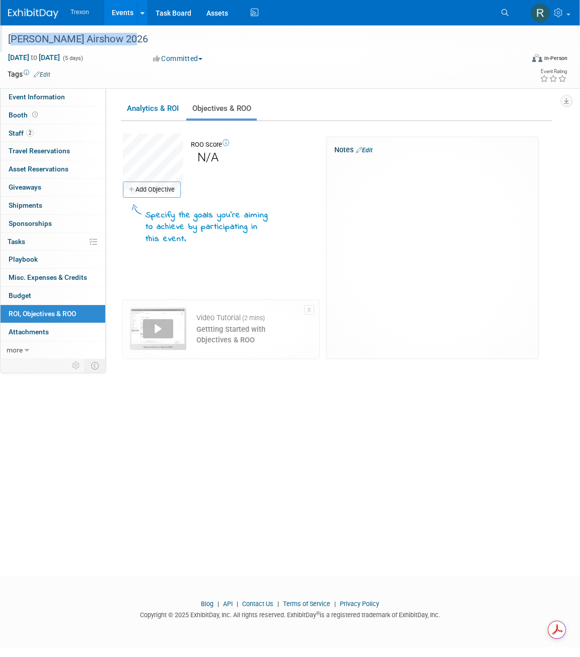
drag, startPoint x: 131, startPoint y: 41, endPoint x: 7, endPoint y: 39, distance: 124.0
click at [7, 39] on div "[PERSON_NAME] Airshow 2026" at bounding box center [259, 39] width 508 height 18
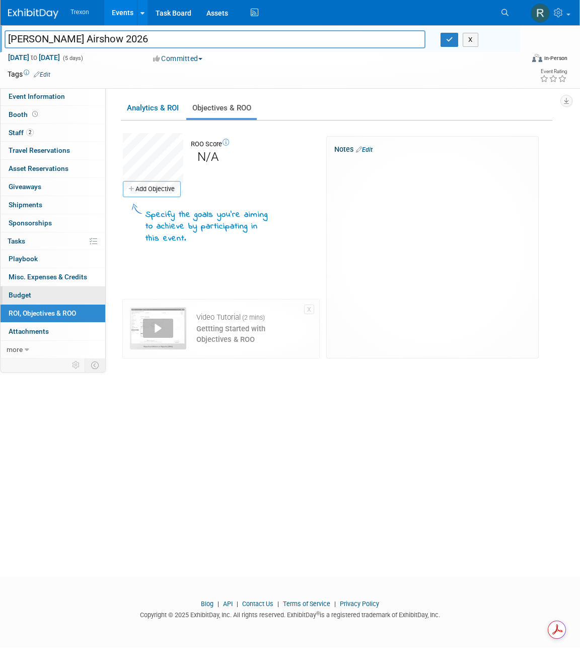
click at [27, 291] on span "Budget" at bounding box center [20, 295] width 23 height 8
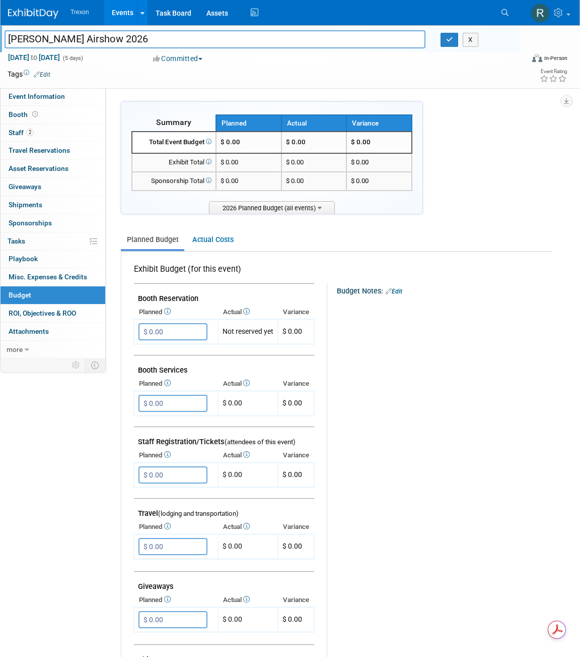
click at [249, 43] on input "[PERSON_NAME] Airshow 2026" at bounding box center [215, 39] width 421 height 18
drag, startPoint x: 262, startPoint y: 40, endPoint x: -109, endPoint y: 45, distance: 370.4
click at [0, 45] on html "Trexon Events Add Event Bulk Upload Events Shareable Event Boards Recently View…" at bounding box center [290, 328] width 580 height 657
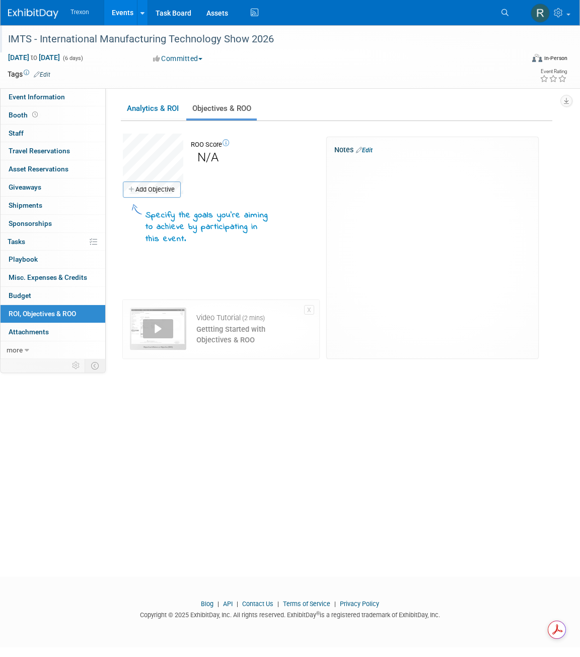
drag, startPoint x: 274, startPoint y: 41, endPoint x: 5, endPoint y: 37, distance: 269.1
click at [5, 37] on div "IMTS - International Manufacturing Technology Show 2026" at bounding box center [259, 39] width 508 height 18
drag, startPoint x: 275, startPoint y: 40, endPoint x: 12, endPoint y: 31, distance: 262.7
click at [12, 31] on div "IMTS - International Manufacturing Technology Show 2026" at bounding box center [259, 39] width 508 height 18
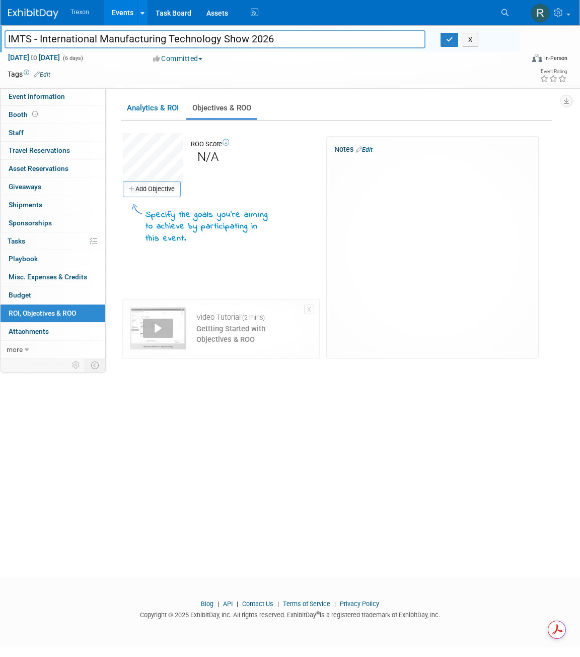
drag, startPoint x: 284, startPoint y: 41, endPoint x: 18, endPoint y: 34, distance: 266.1
click at [18, 34] on input "IMTS - International Manufacturing Technology Show 2026" at bounding box center [215, 39] width 421 height 18
drag, startPoint x: 8, startPoint y: 41, endPoint x: 271, endPoint y: 40, distance: 263.0
click at [271, 40] on input "IMTS - International Manufacturing Technology Show 2026" at bounding box center [215, 39] width 421 height 18
